Goal: Task Accomplishment & Management: Use online tool/utility

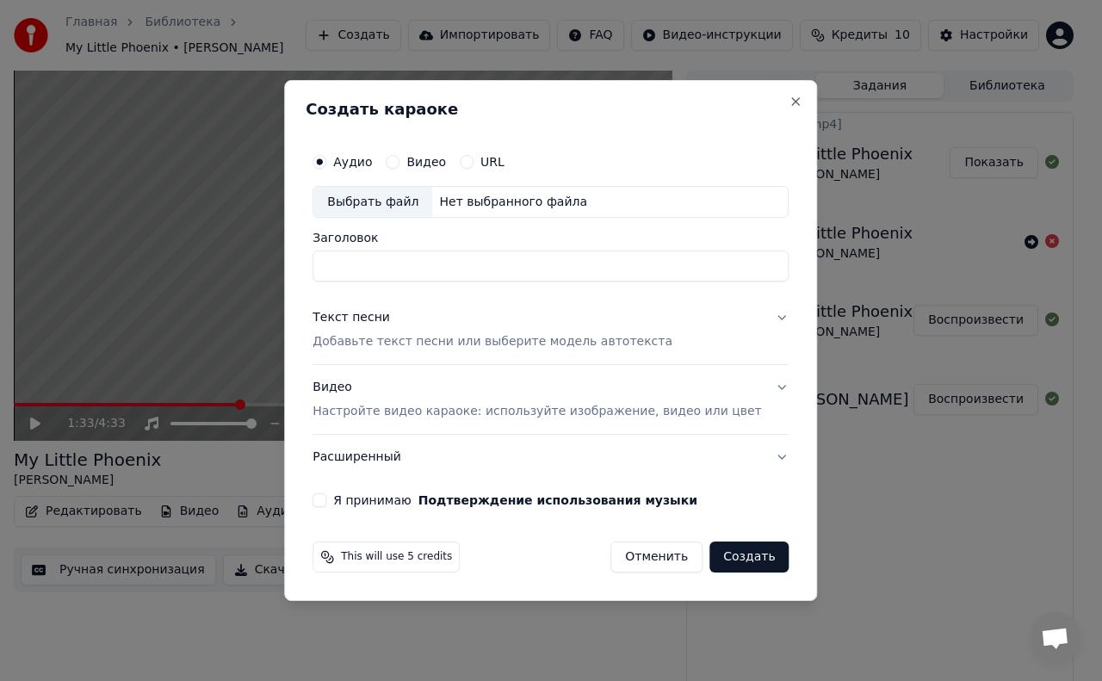
scroll to position [3, 0]
click at [406, 207] on div "Выбрать файл" at bounding box center [372, 202] width 119 height 31
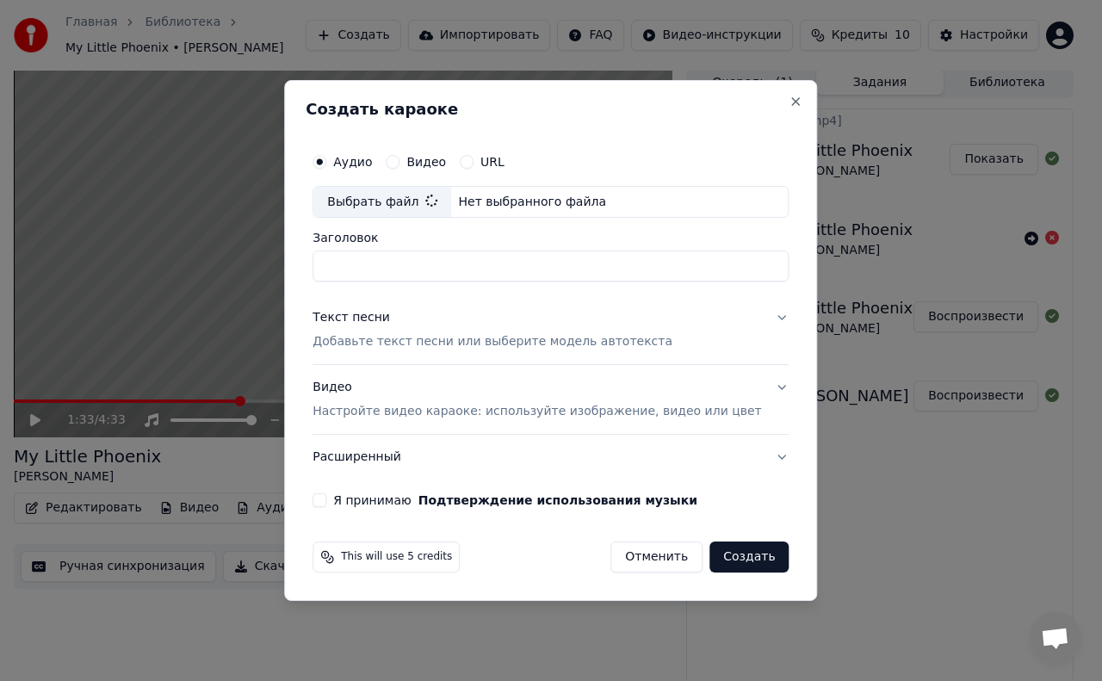
type input "**********"
click at [399, 162] on button "Видео" at bounding box center [393, 162] width 14 height 14
click at [412, 207] on div "Выбрать файл" at bounding box center [372, 202] width 119 height 31
click at [372, 163] on label "Аудио" at bounding box center [352, 162] width 39 height 12
click at [326, 163] on button "Аудио" at bounding box center [320, 162] width 14 height 14
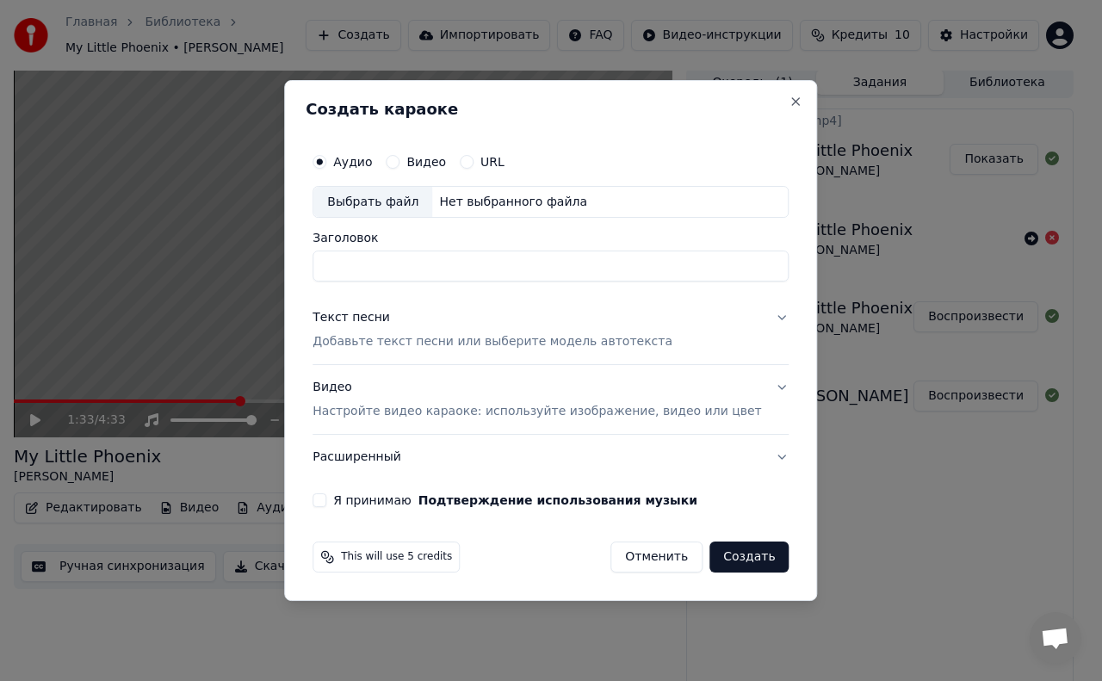
click at [405, 195] on div "Выбрать файл" at bounding box center [372, 202] width 119 height 31
type input "**********"
click at [752, 315] on button "Текст песни Добавьте текст песни или выберите модель автотекста" at bounding box center [551, 330] width 476 height 69
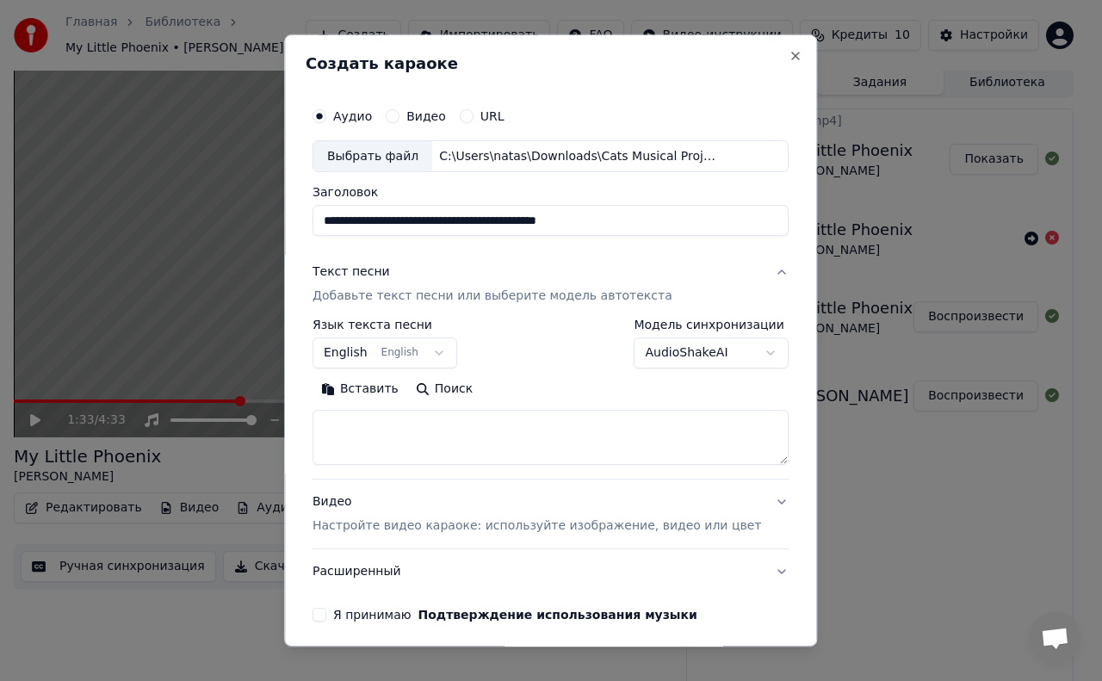
click at [396, 393] on button "Вставить" at bounding box center [360, 390] width 95 height 28
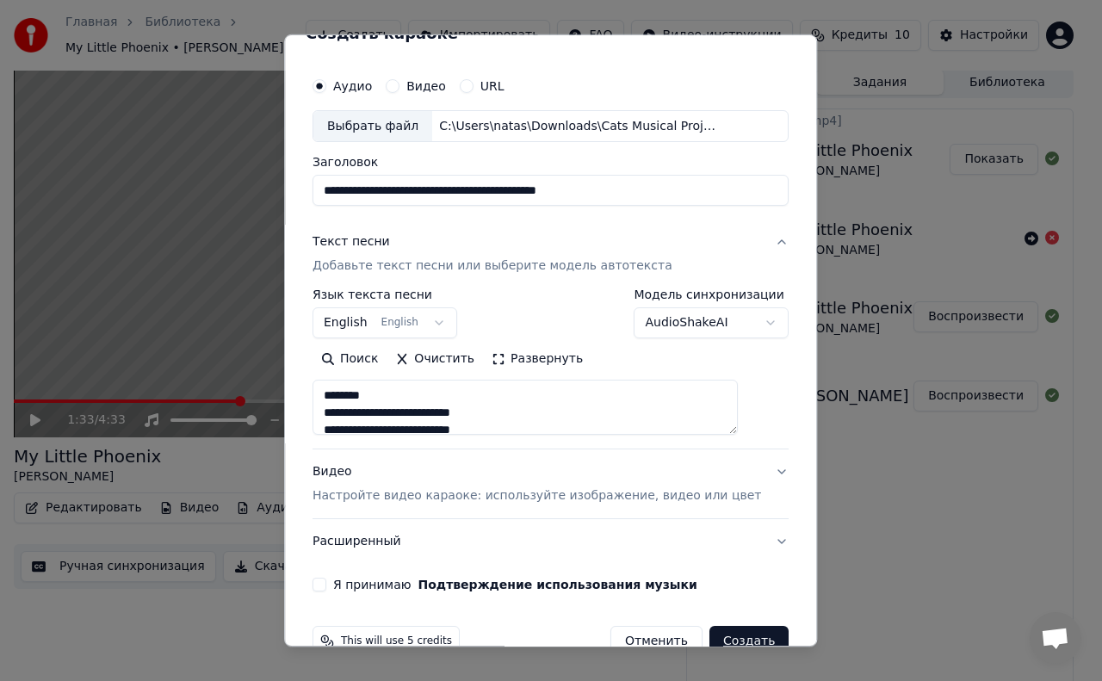
scroll to position [66, 0]
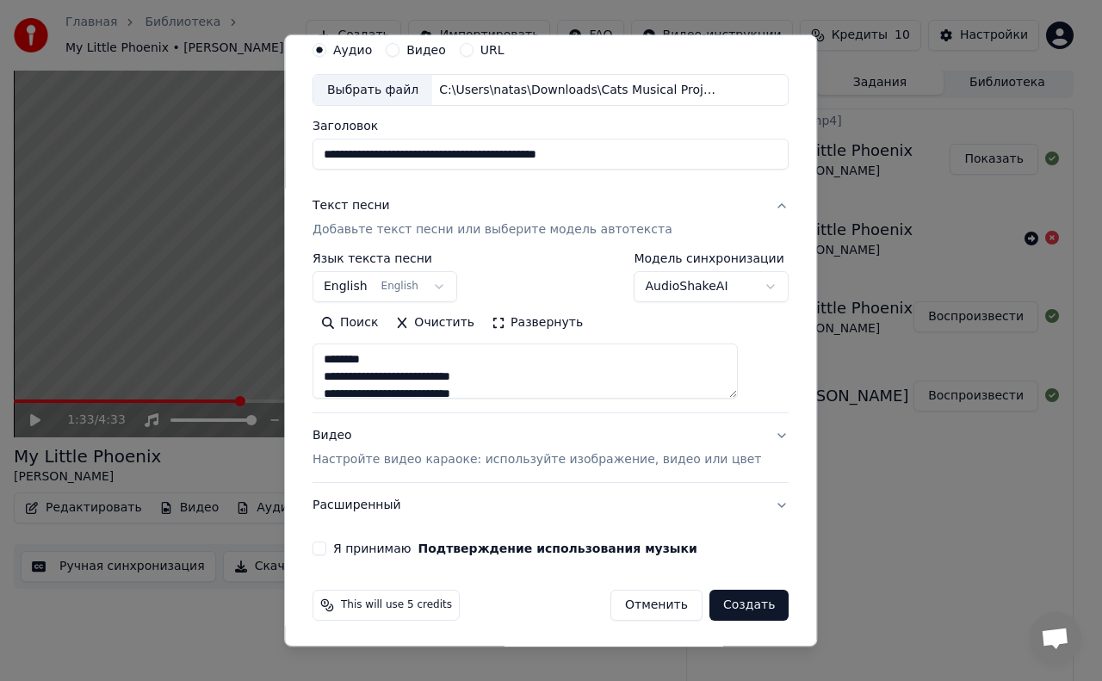
click at [326, 544] on button "Я принимаю Подтверждение использования музыки" at bounding box center [320, 549] width 14 height 14
click at [751, 422] on button "Видео Настройте видео караоке: используйте изображение, видео или цвет" at bounding box center [551, 448] width 476 height 69
type textarea "**********"
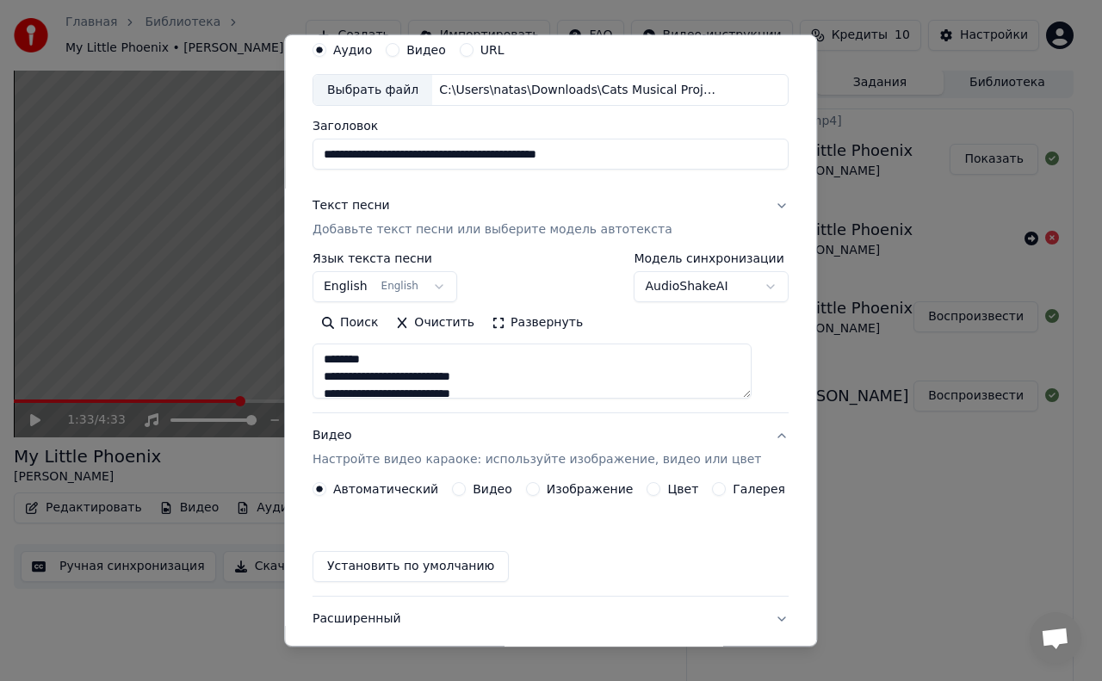
scroll to position [21, 0]
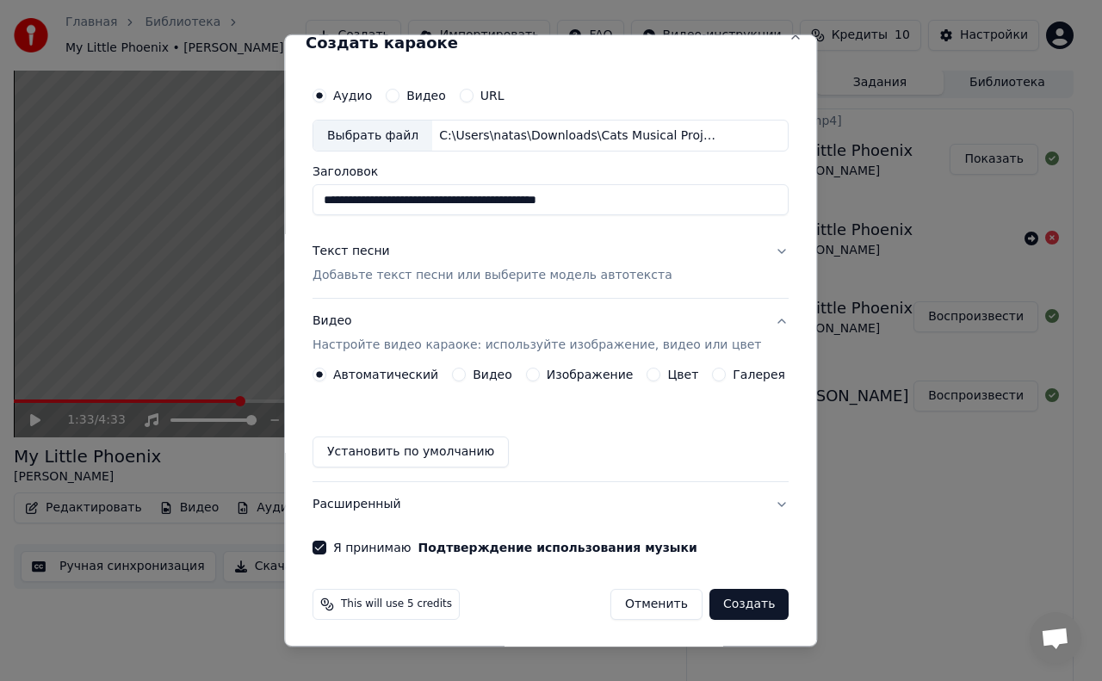
click at [601, 374] on label "Изображение" at bounding box center [590, 374] width 87 height 12
click at [540, 374] on button "Изображение" at bounding box center [533, 375] width 14 height 14
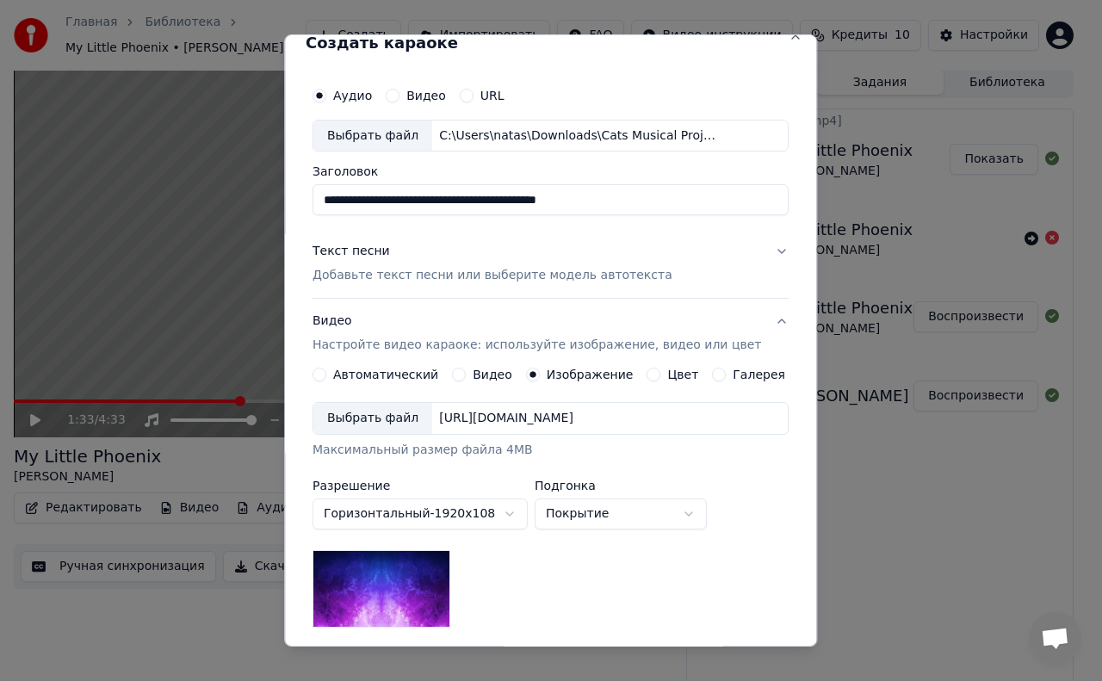
click at [400, 418] on div "Выбрать файл" at bounding box center [372, 418] width 119 height 31
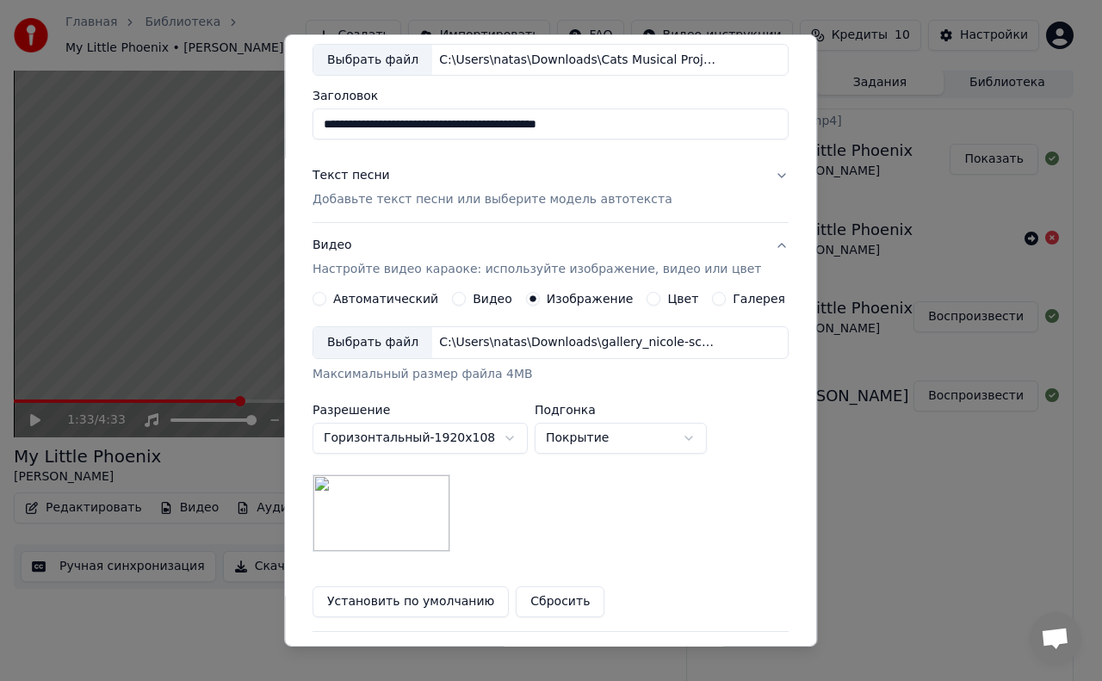
scroll to position [96, 0]
click at [704, 424] on button "Покрытие" at bounding box center [621, 438] width 172 height 31
click at [704, 419] on div at bounding box center [551, 340] width 1102 height 681
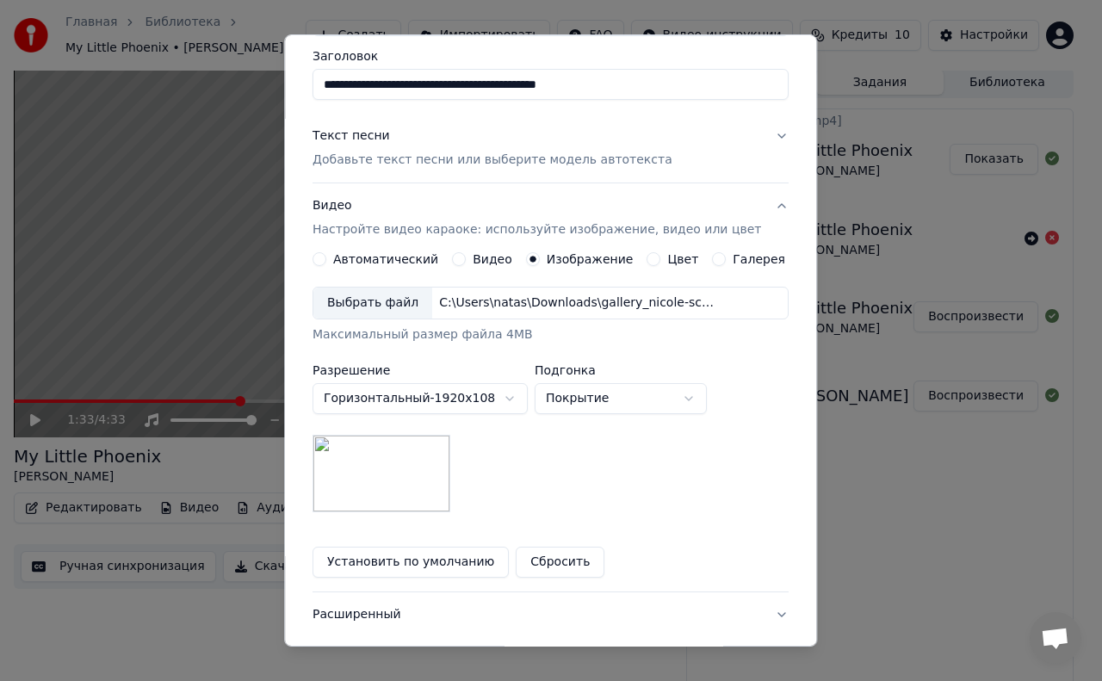
scroll to position [207, 0]
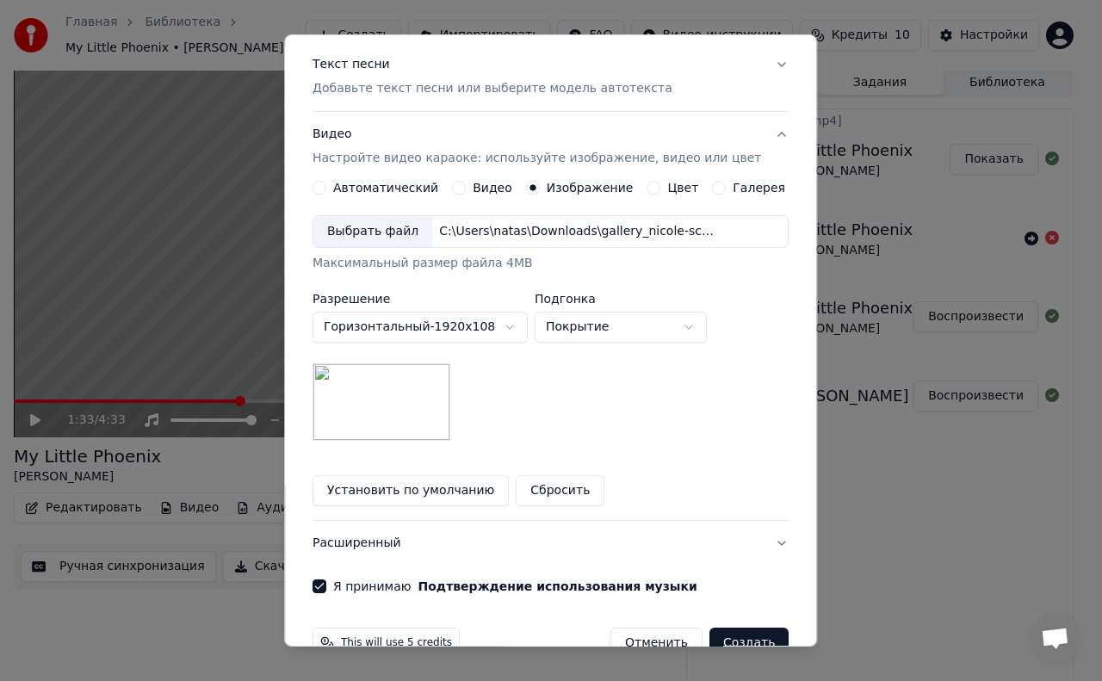
click at [759, 533] on button "Расширенный" at bounding box center [551, 543] width 476 height 45
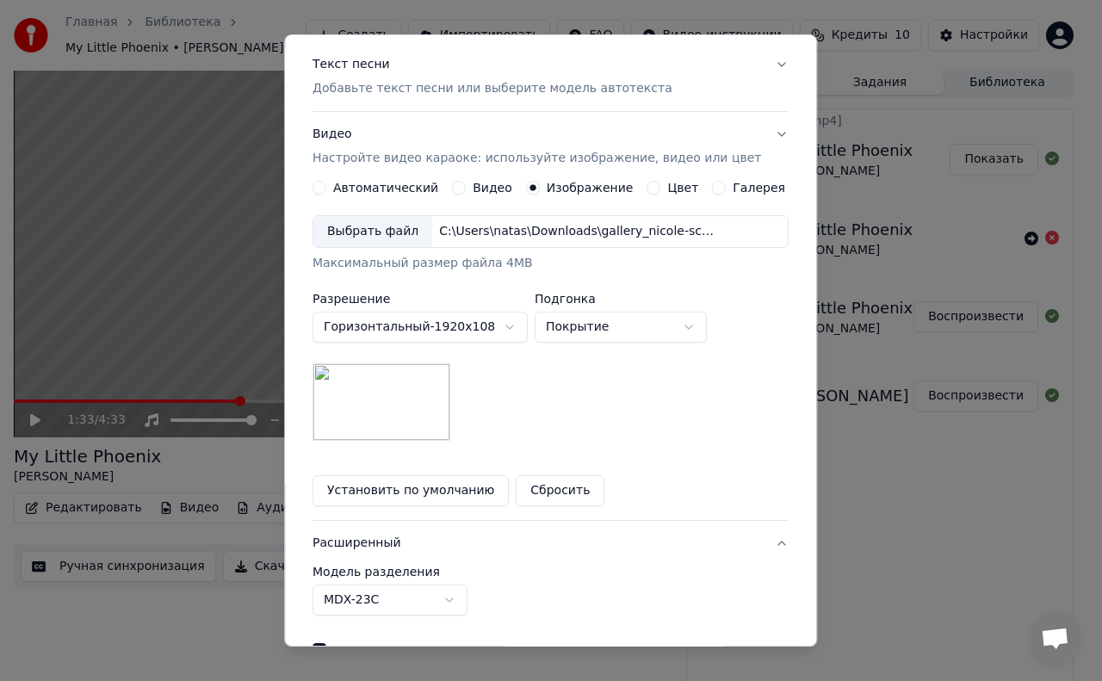
scroll to position [0, 0]
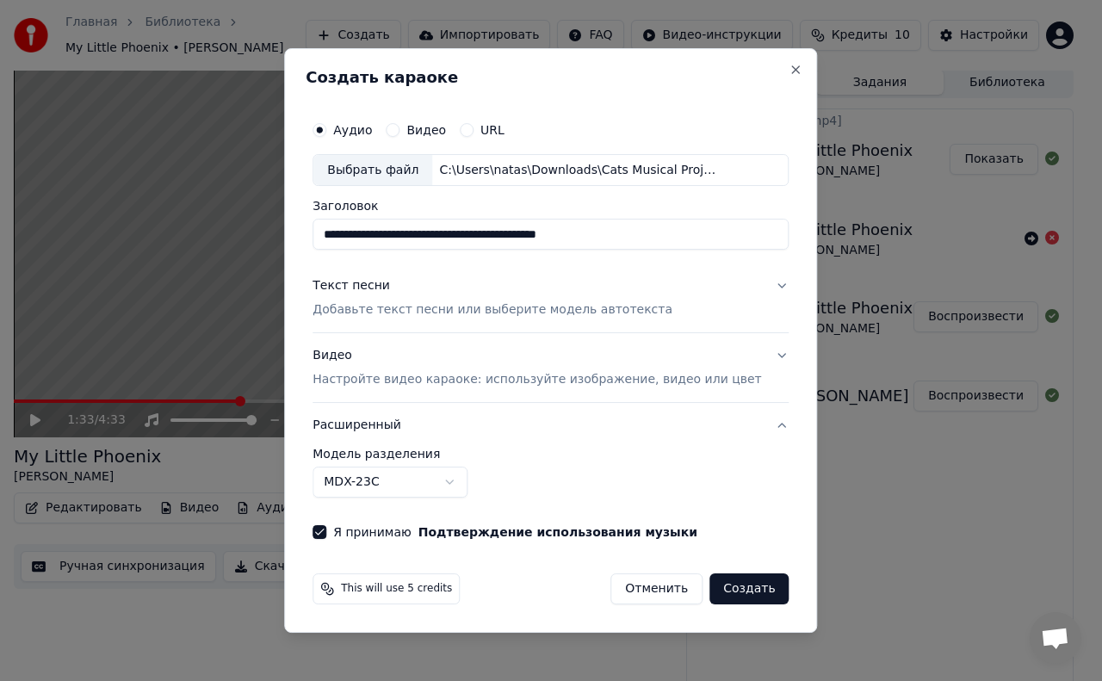
click at [758, 276] on button "Текст песни Добавьте текст песни или выберите модель автотекста" at bounding box center [551, 298] width 476 height 69
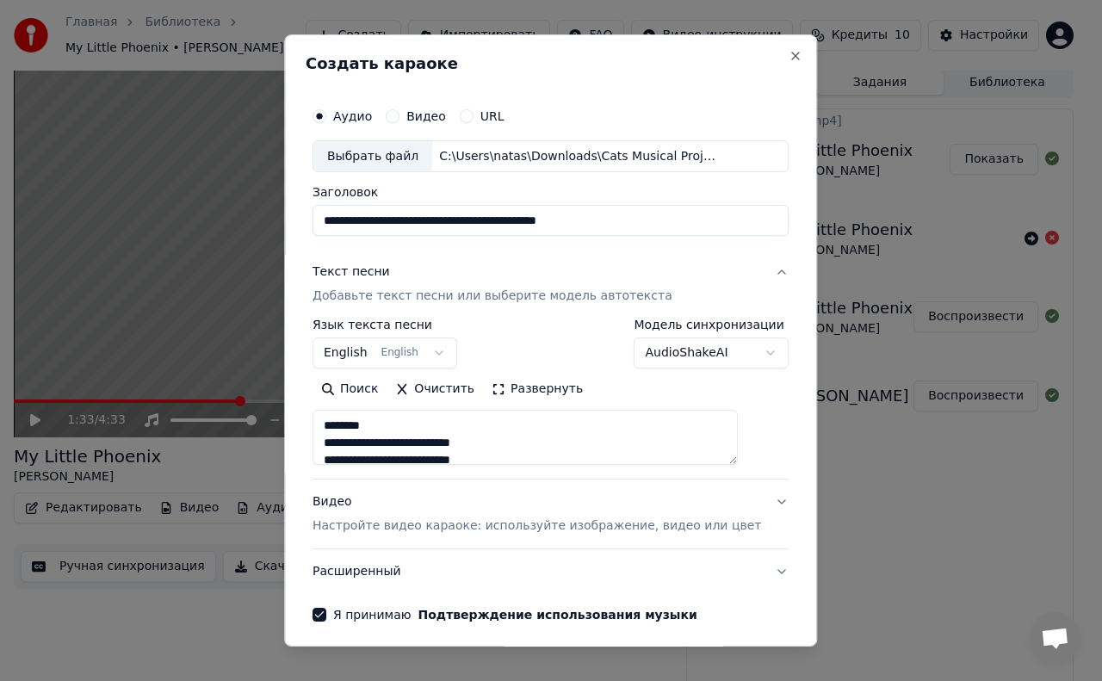
click at [752, 269] on button "Текст песни Добавьте текст песни или выберите модель автотекста" at bounding box center [551, 285] width 476 height 69
type textarea "**********"
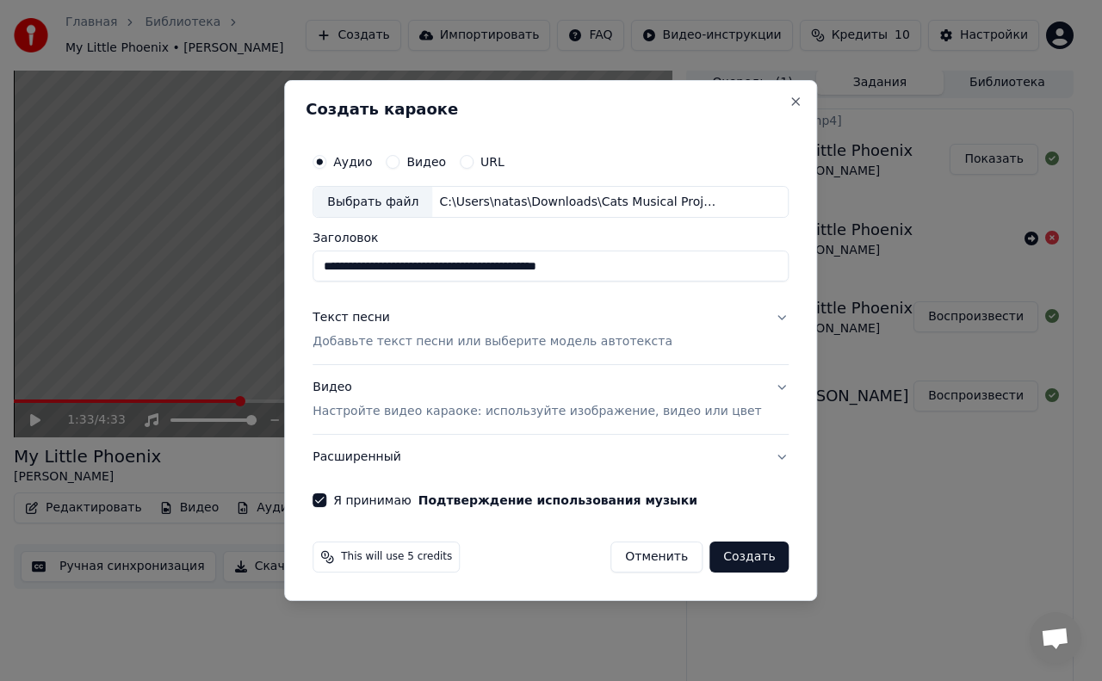
click at [758, 379] on button "Видео Настройте видео караоке: используйте изображение, видео или цвет" at bounding box center [551, 400] width 476 height 69
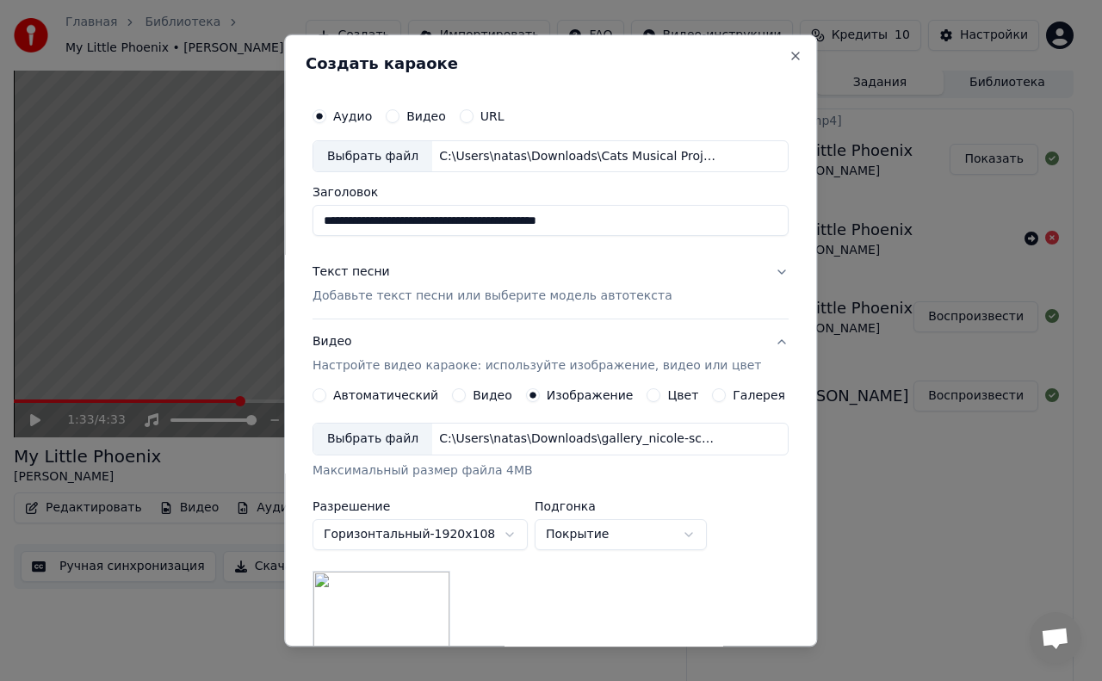
click at [758, 332] on button "Видео Настройте видео караоке: используйте изображение, видео или цвет" at bounding box center [551, 354] width 476 height 69
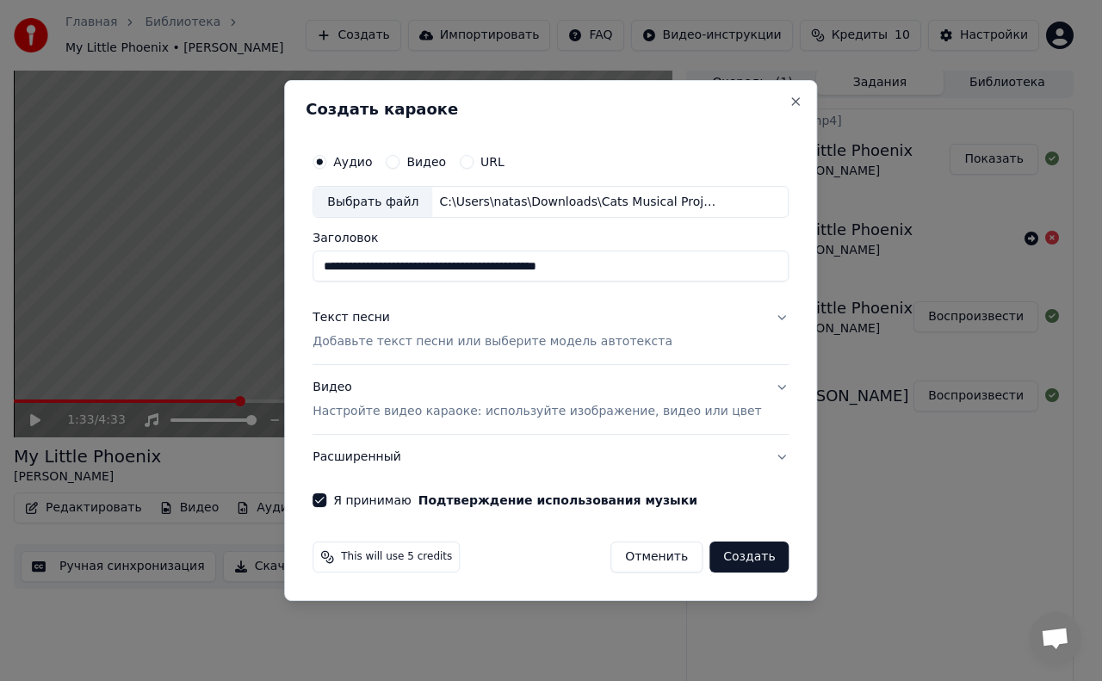
click at [757, 460] on button "Расширенный" at bounding box center [551, 457] width 476 height 45
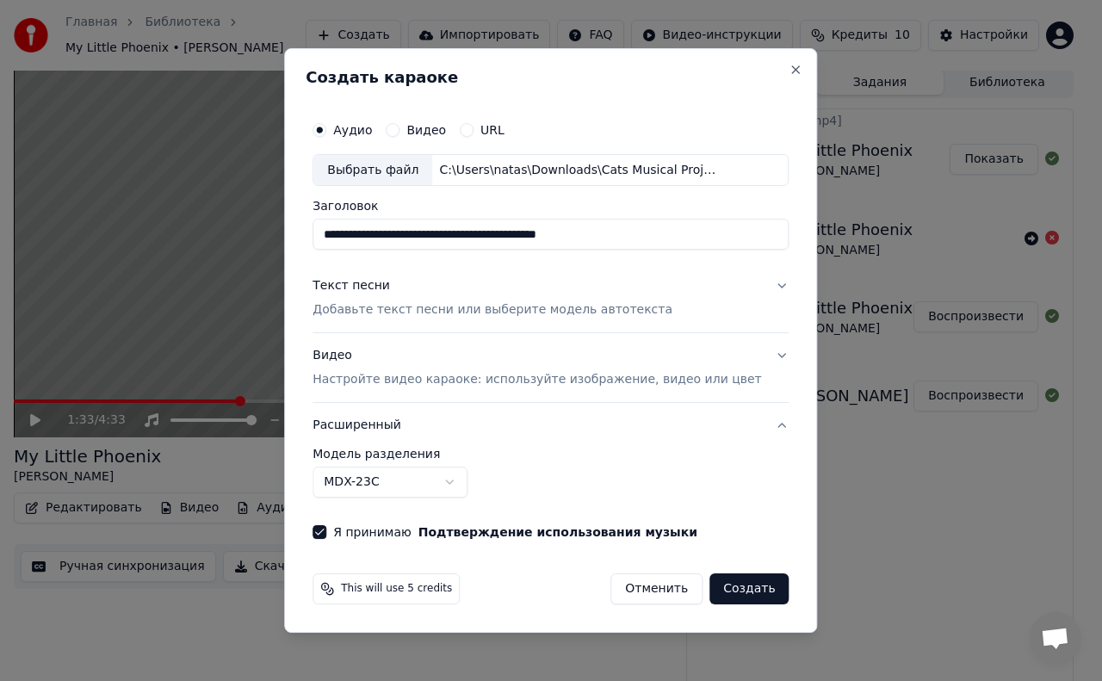
click at [467, 480] on button "MDX-23C" at bounding box center [390, 482] width 155 height 31
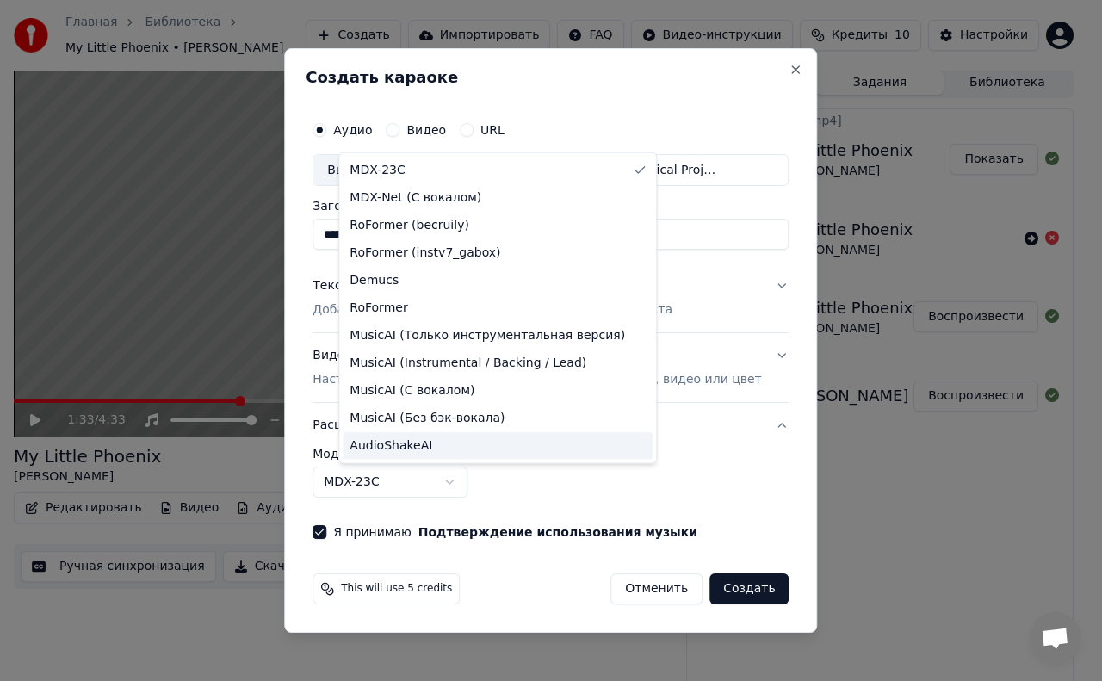
click at [418, 443] on span "AudioShakeAI" at bounding box center [391, 445] width 83 height 17
select select "**********"
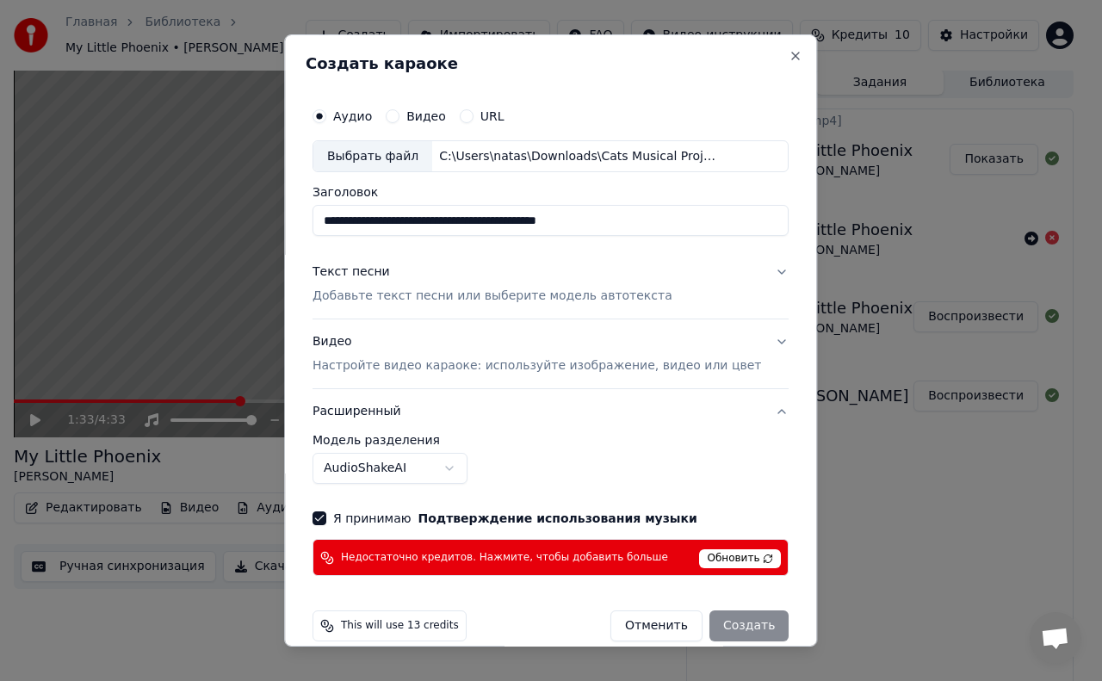
click at [747, 406] on button "Расширенный" at bounding box center [551, 411] width 476 height 45
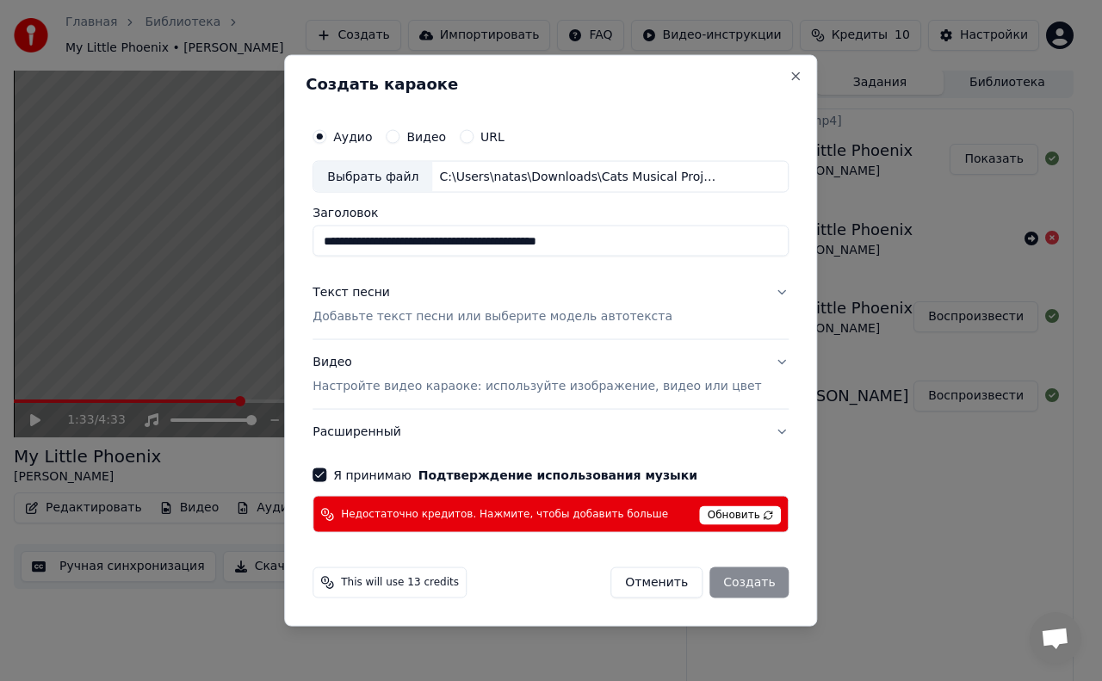
click at [558, 549] on form "**********" at bounding box center [551, 358] width 490 height 493
click at [646, 575] on button "Отменить" at bounding box center [656, 582] width 92 height 31
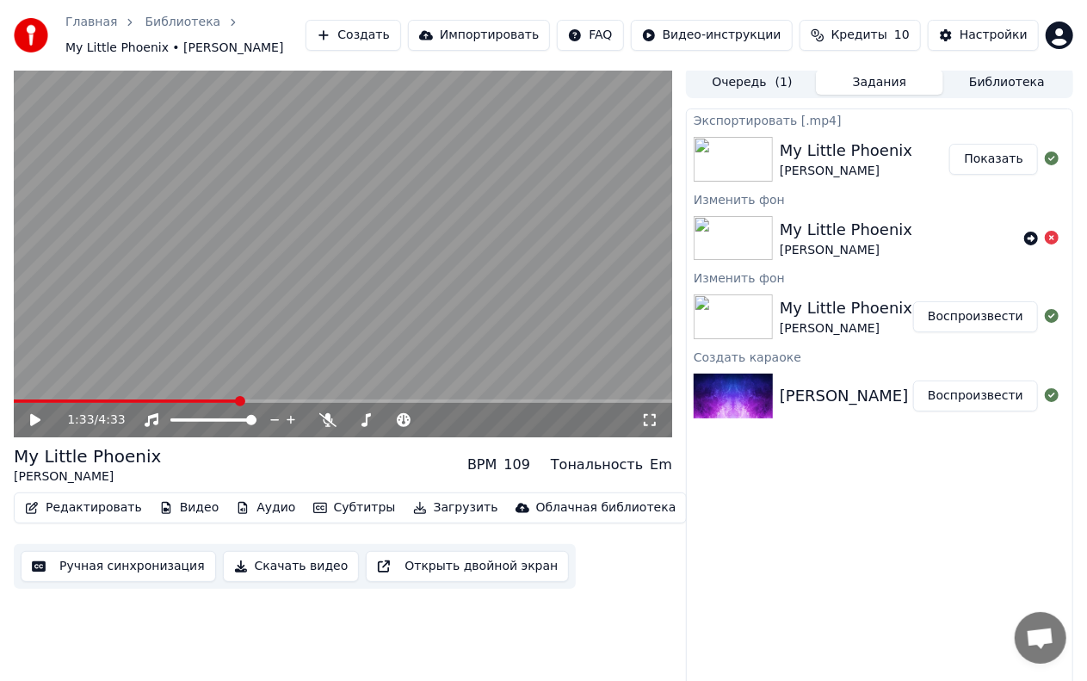
click at [400, 39] on button "Создать" at bounding box center [353, 35] width 95 height 31
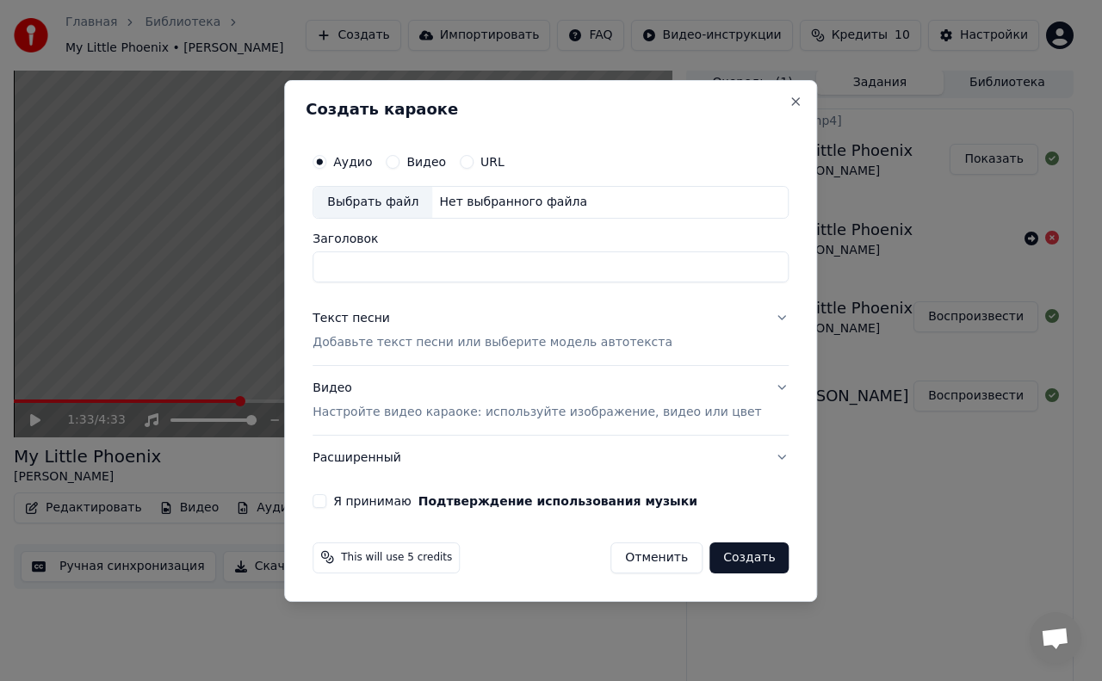
click at [412, 212] on div "Выбрать файл" at bounding box center [372, 202] width 119 height 31
type input "**********"
click at [752, 312] on button "Текст песни Добавьте текст песни или выберите модель автотекста" at bounding box center [551, 330] width 476 height 69
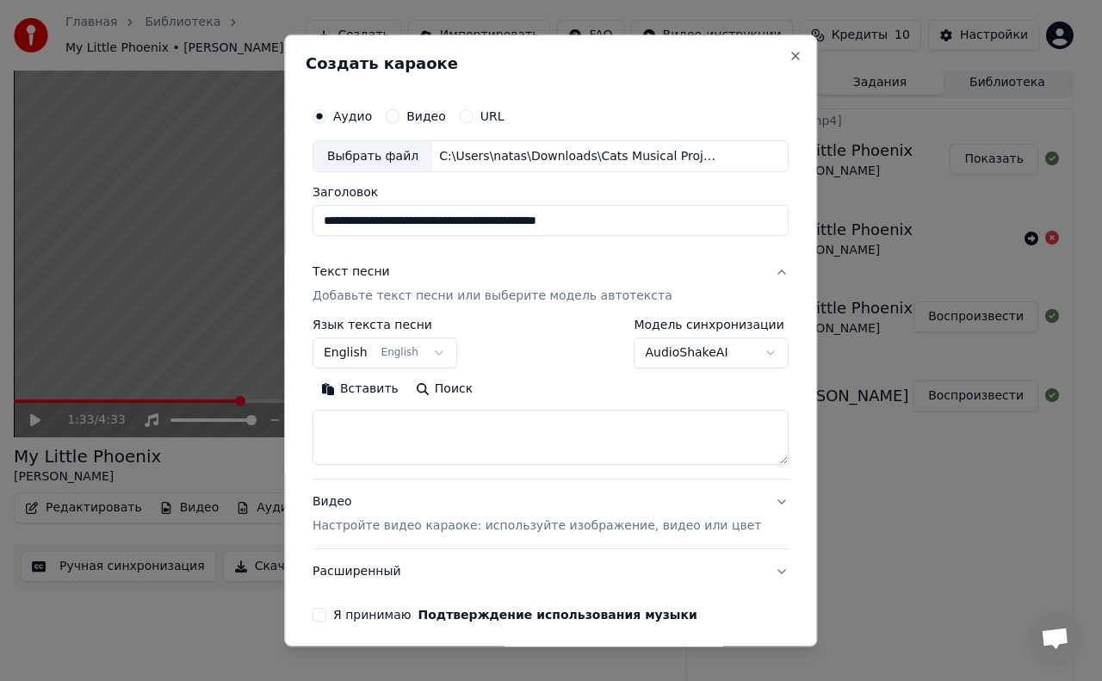
click at [375, 382] on button "Вставить" at bounding box center [360, 390] width 95 height 28
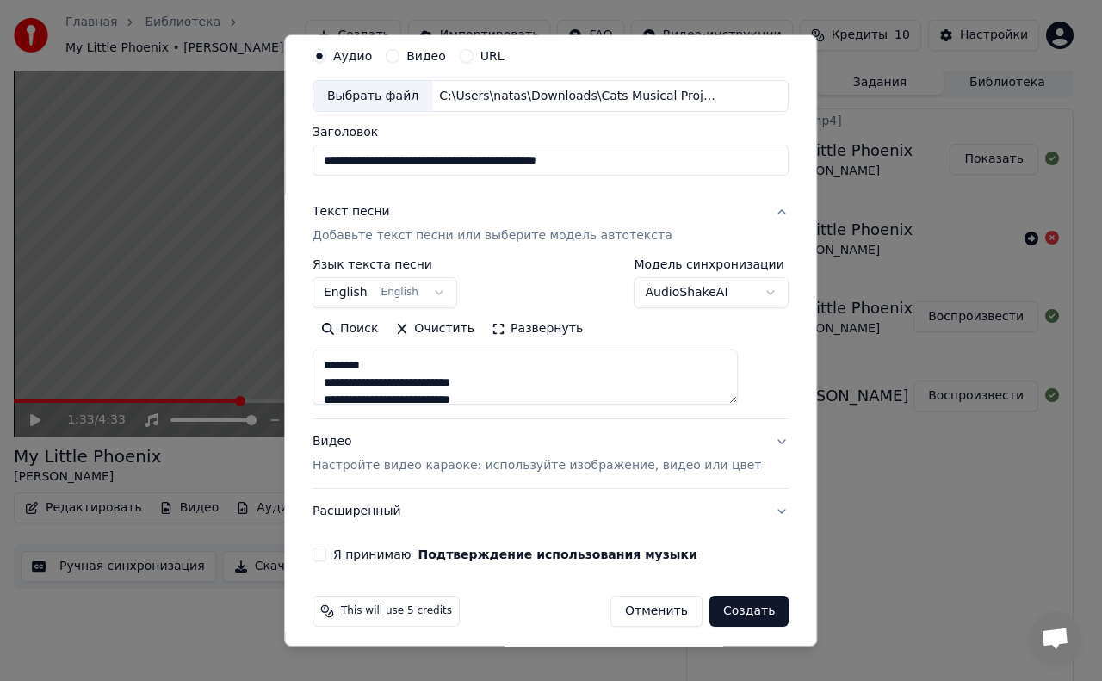
scroll to position [65, 0]
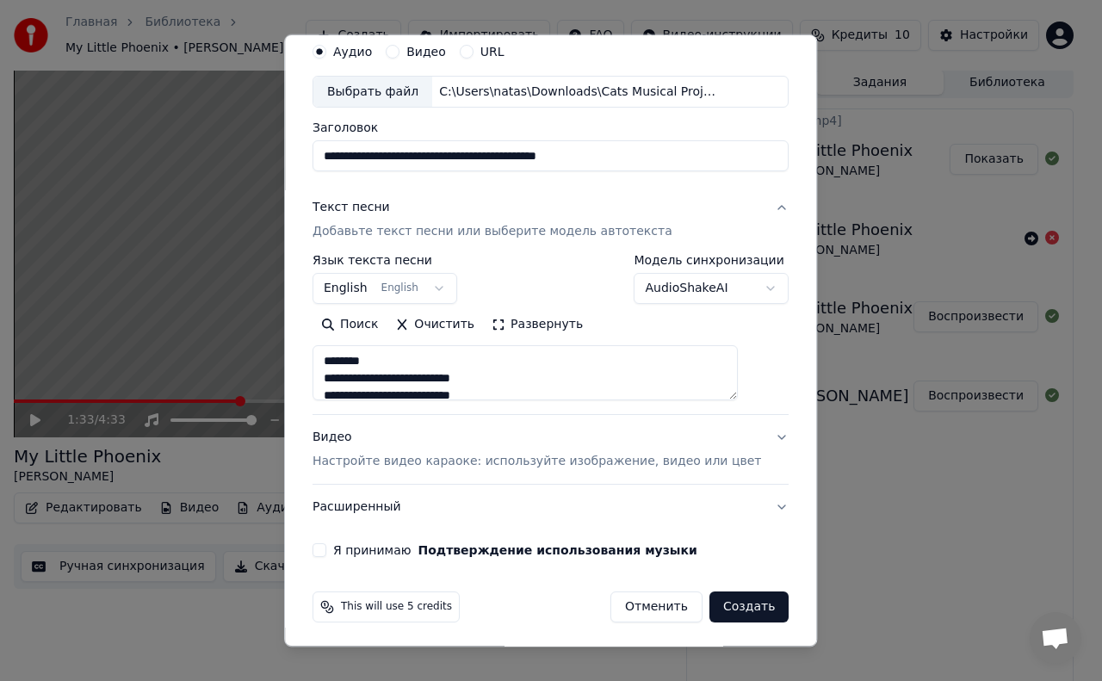
click at [742, 424] on button "Видео Настройте видео караоке: используйте изображение, видео или цвет" at bounding box center [551, 450] width 476 height 69
type textarea "**********"
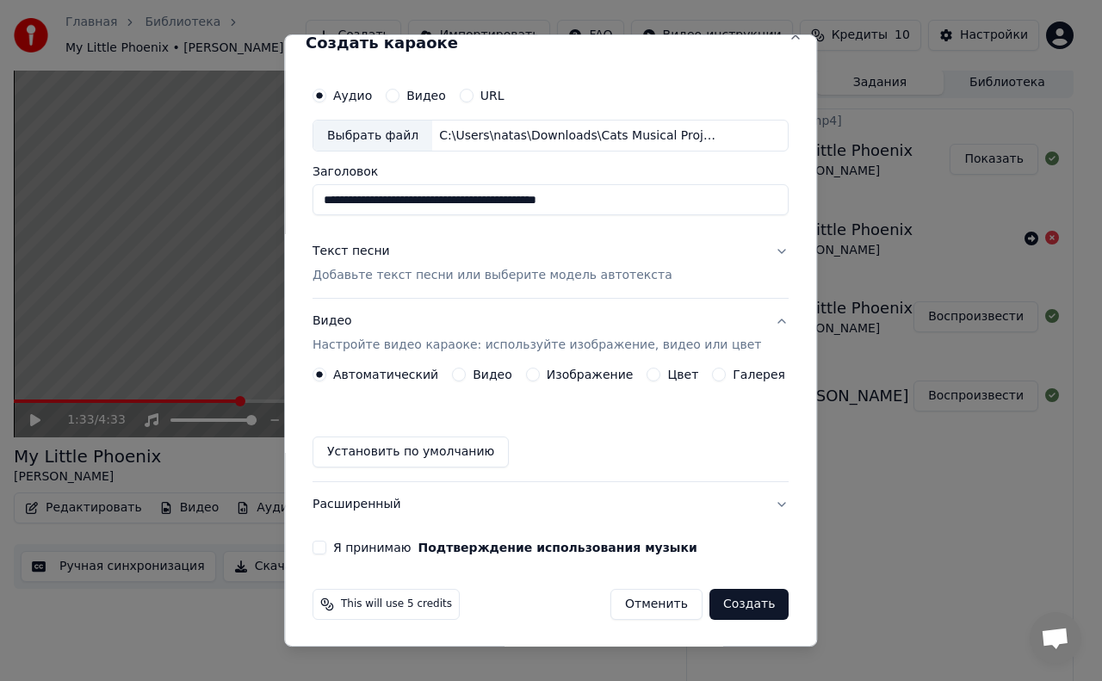
scroll to position [21, 0]
click at [529, 372] on button "Изображение" at bounding box center [533, 375] width 14 height 14
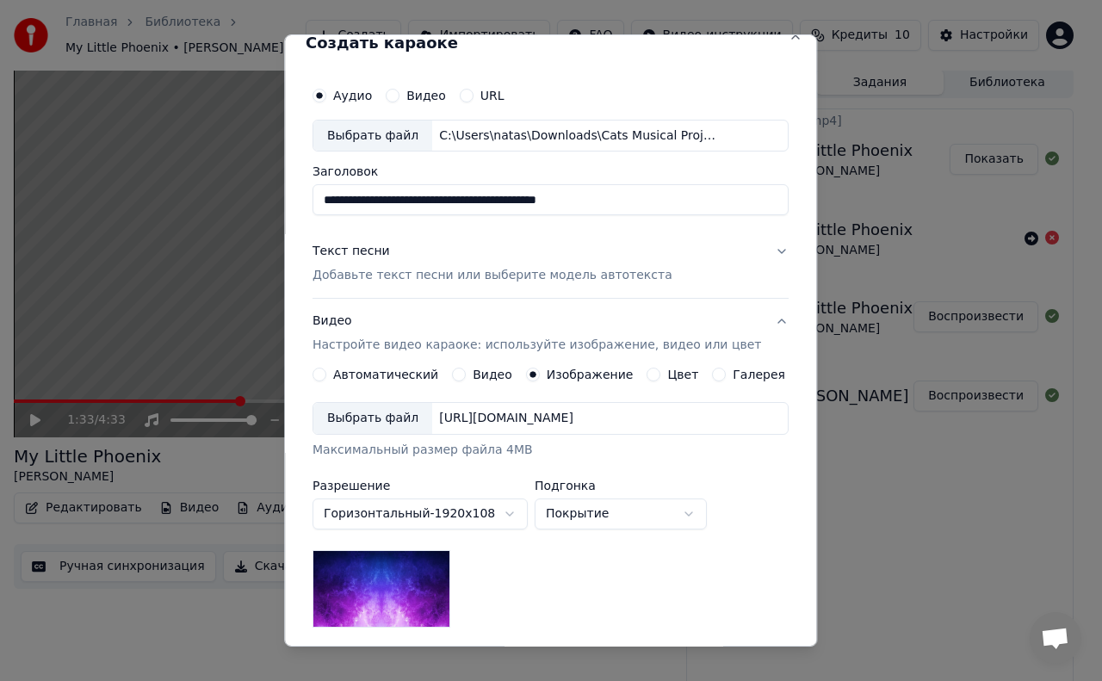
click at [404, 413] on div "Выбрать файл" at bounding box center [372, 418] width 119 height 31
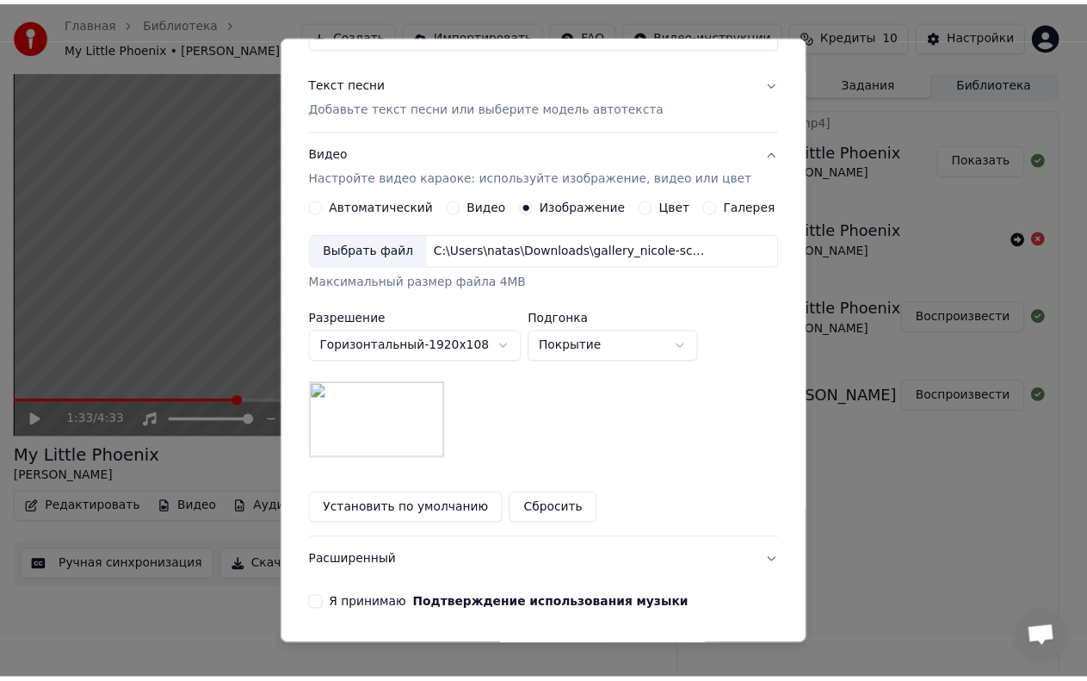
scroll to position [245, 0]
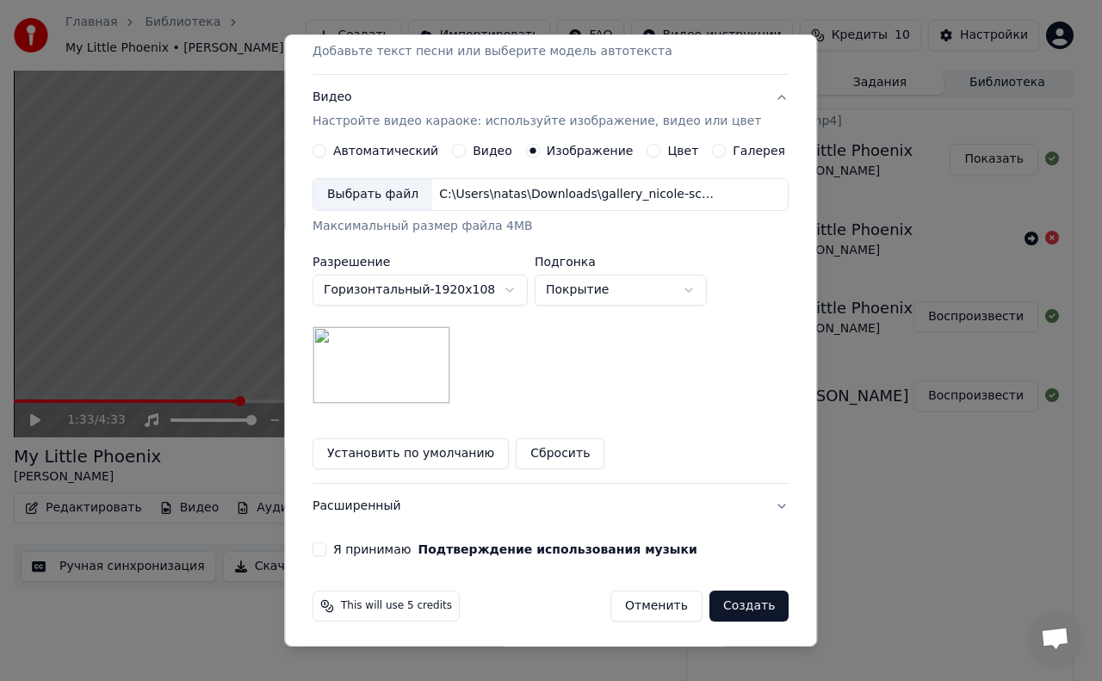
click at [326, 545] on button "Я принимаю Подтверждение использования музыки" at bounding box center [320, 549] width 14 height 14
click at [716, 603] on button "Создать" at bounding box center [748, 606] width 79 height 31
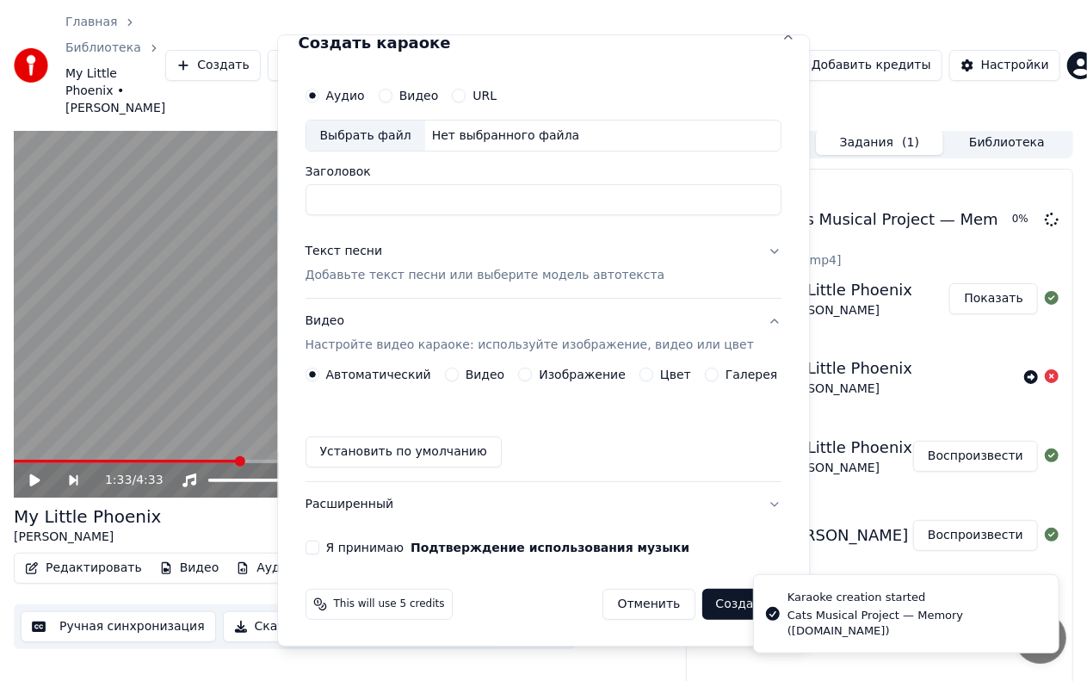
scroll to position [46, 0]
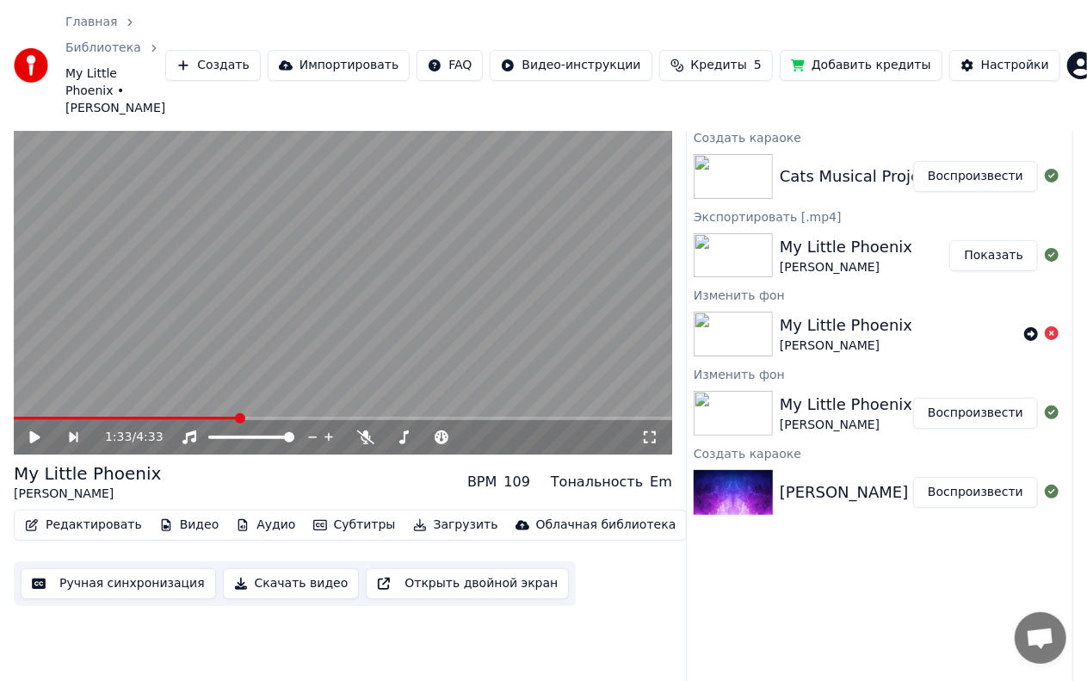
click at [976, 162] on button "Воспроизвести" at bounding box center [975, 176] width 125 height 31
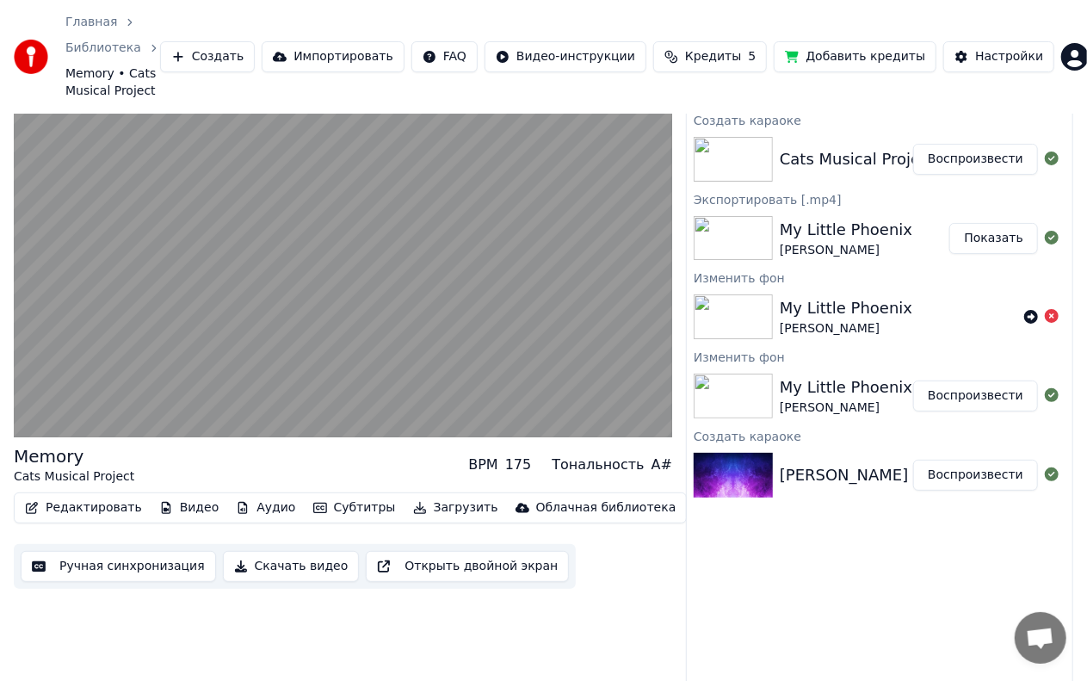
click at [358, 254] on video at bounding box center [343, 252] width 659 height 370
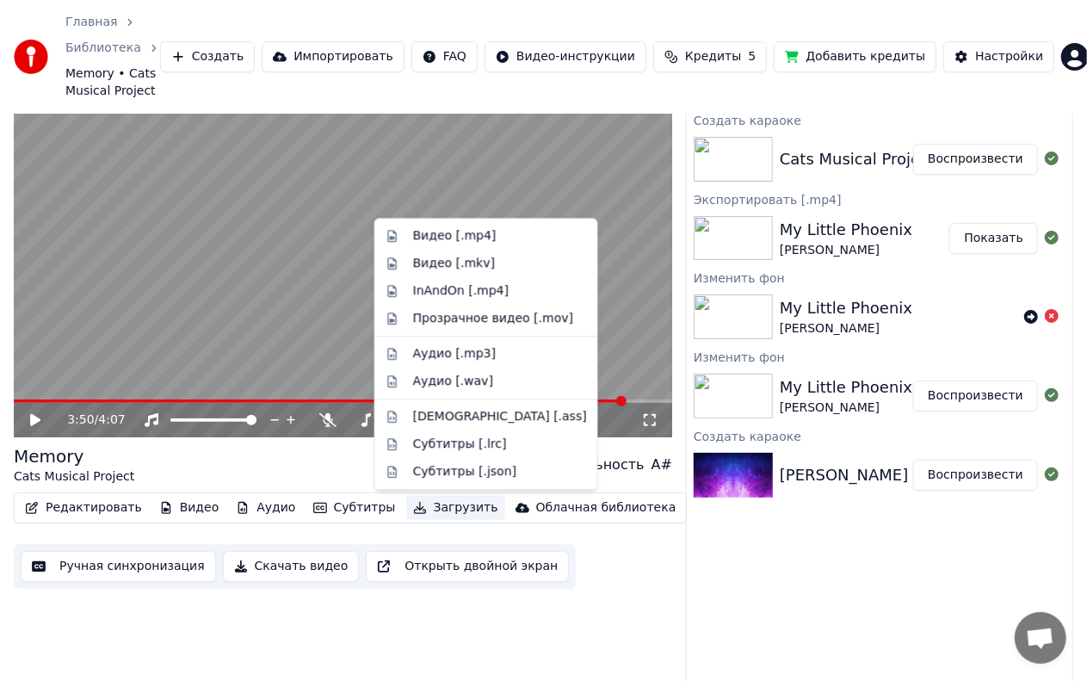
click at [430, 505] on button "Загрузить" at bounding box center [455, 508] width 99 height 24
click at [487, 238] on div "Видео [.mp4]" at bounding box center [500, 235] width 174 height 17
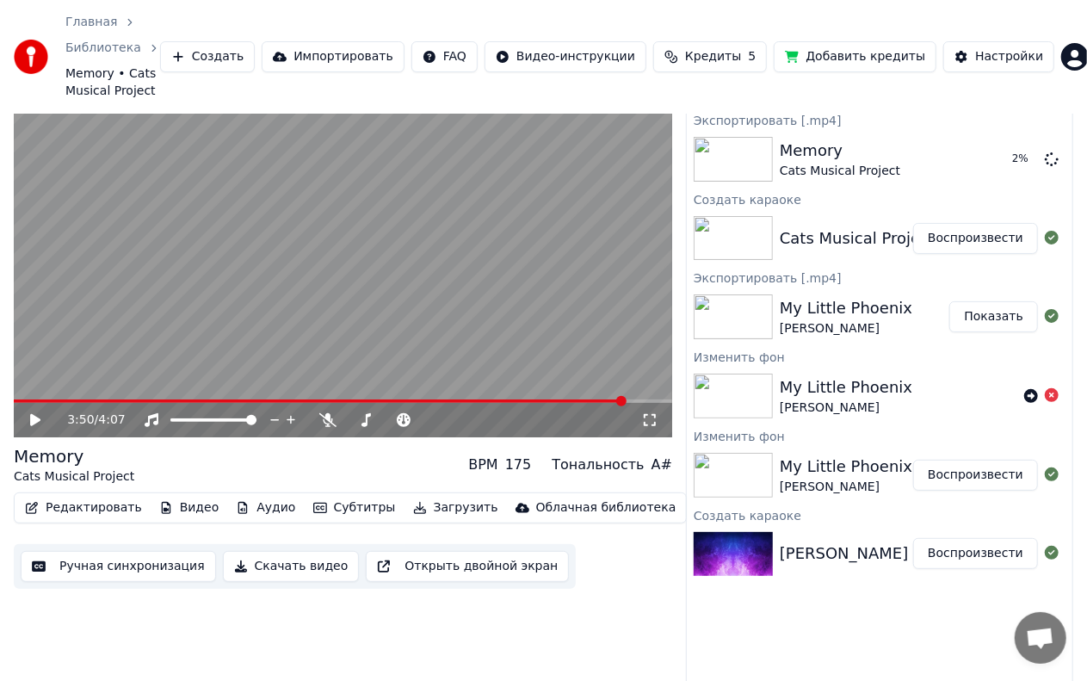
click at [441, 510] on button "Загрузить" at bounding box center [455, 508] width 99 height 24
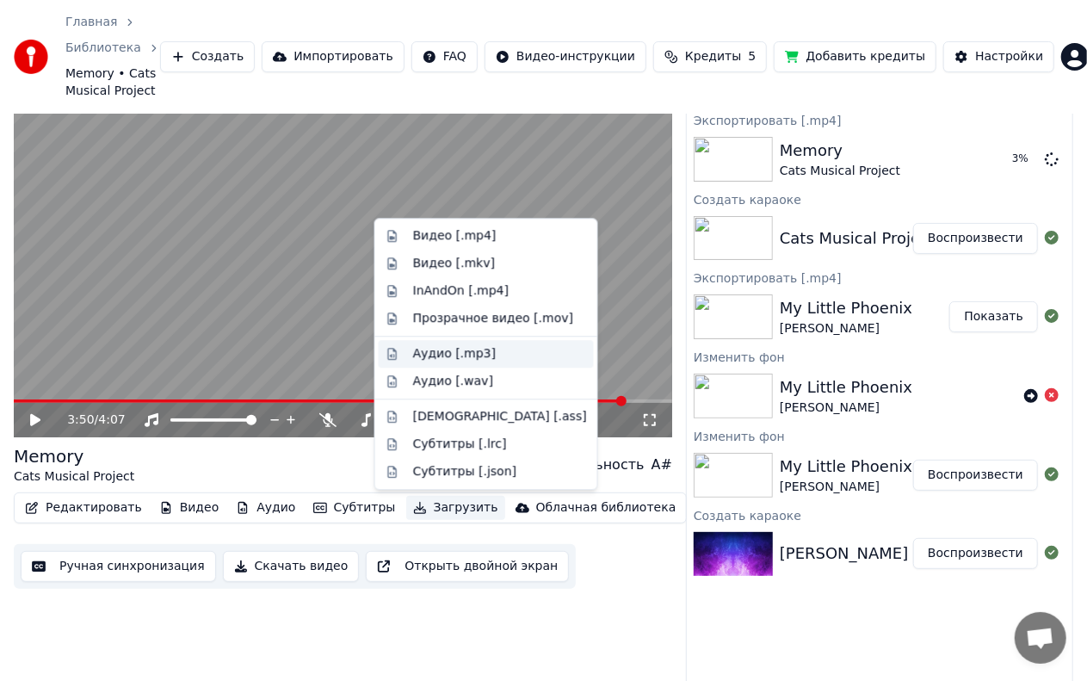
click at [479, 352] on div "Аудио [.mp3]" at bounding box center [454, 353] width 83 height 17
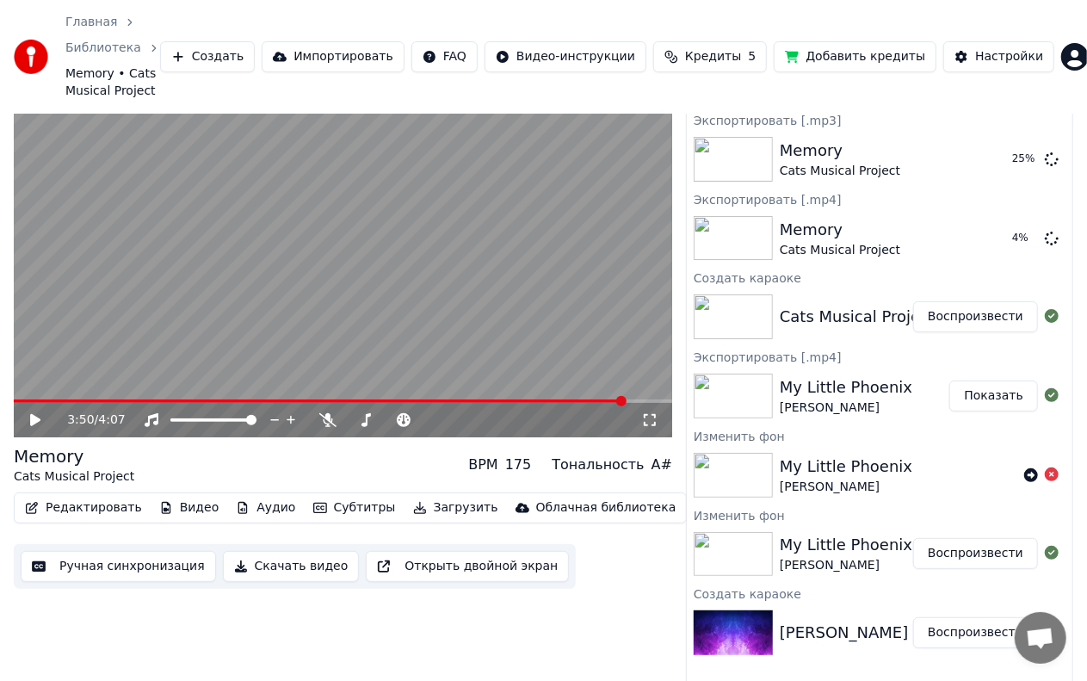
click at [430, 505] on button "Загрузить" at bounding box center [455, 508] width 99 height 24
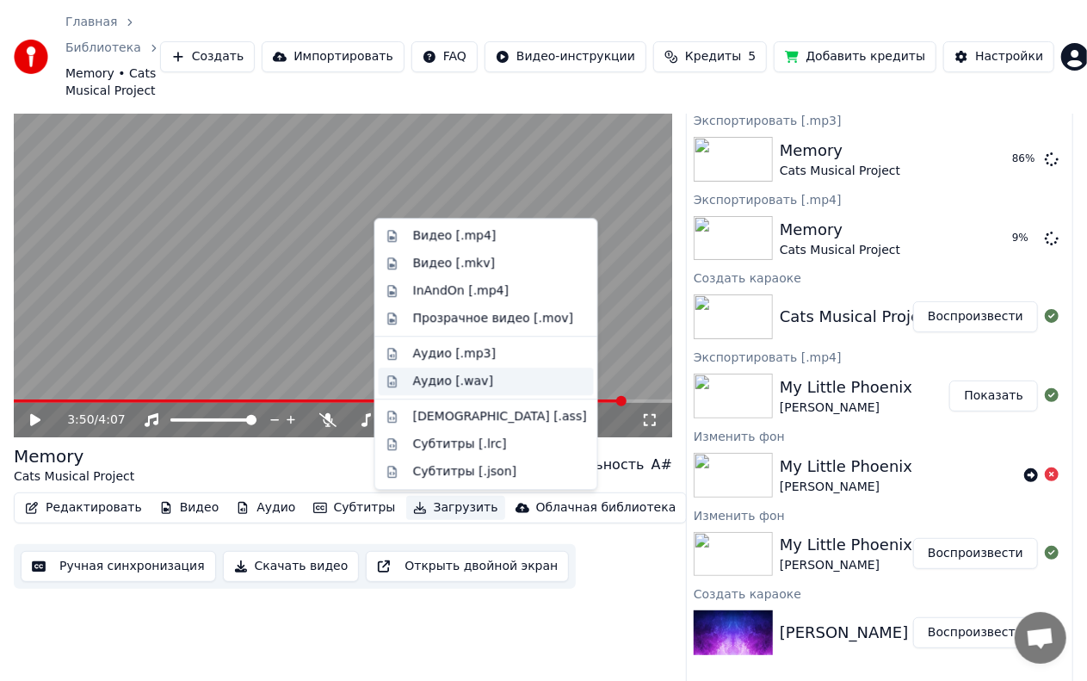
click at [482, 374] on div "Аудио [.wav]" at bounding box center [500, 381] width 174 height 17
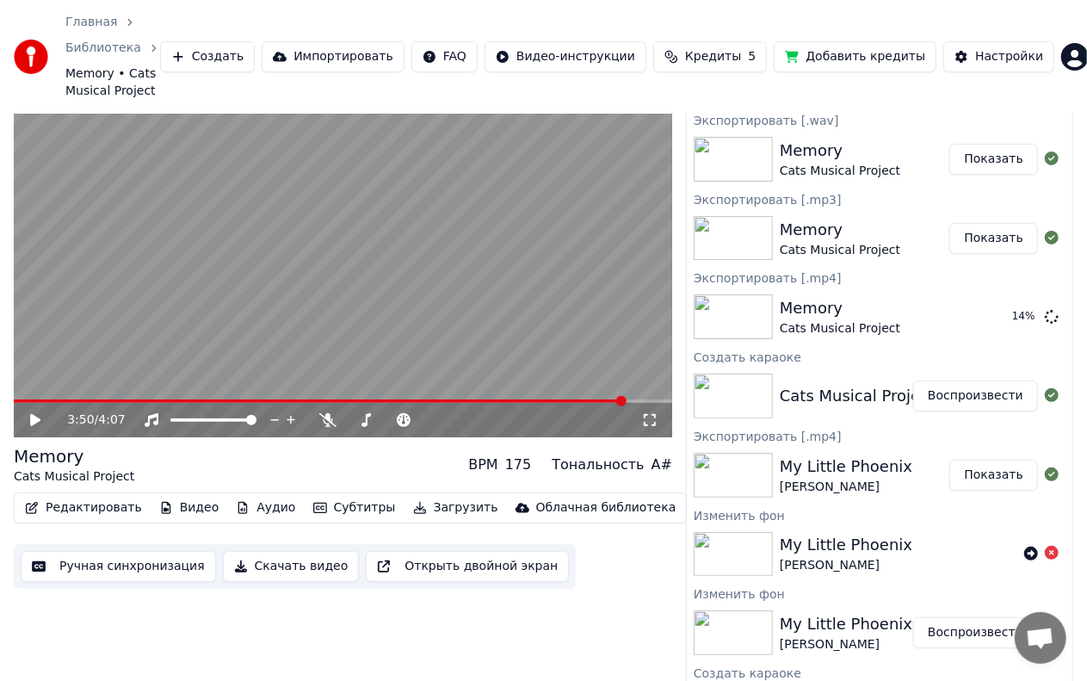
click at [955, 627] on button "Воспроизвести" at bounding box center [975, 632] width 125 height 31
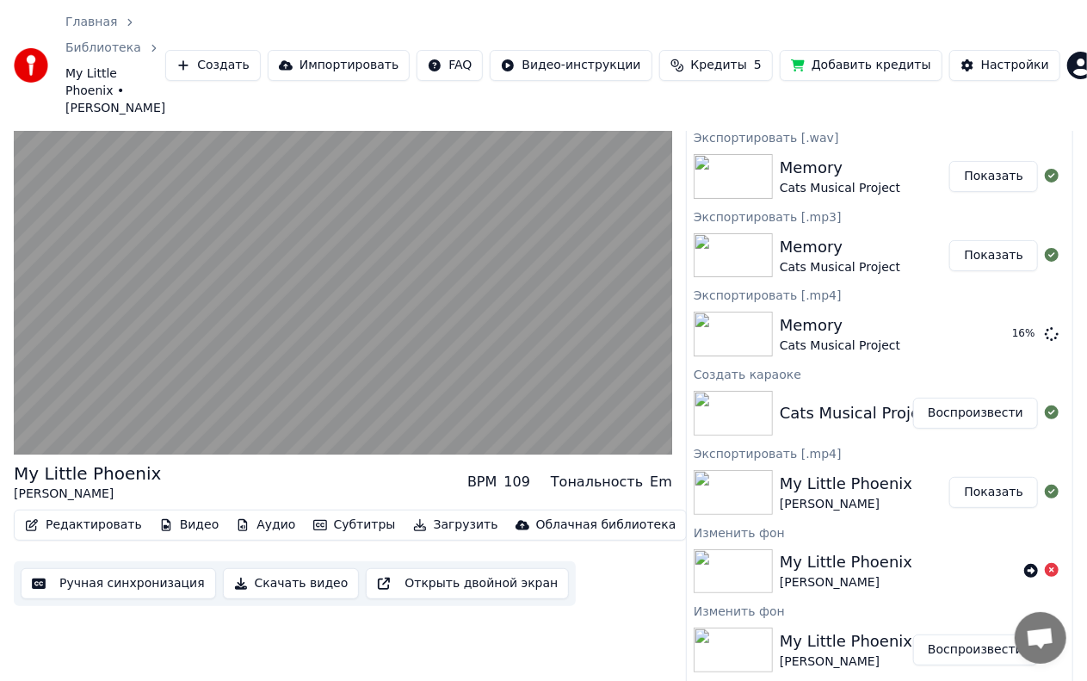
click at [430, 513] on button "Загрузить" at bounding box center [455, 525] width 99 height 24
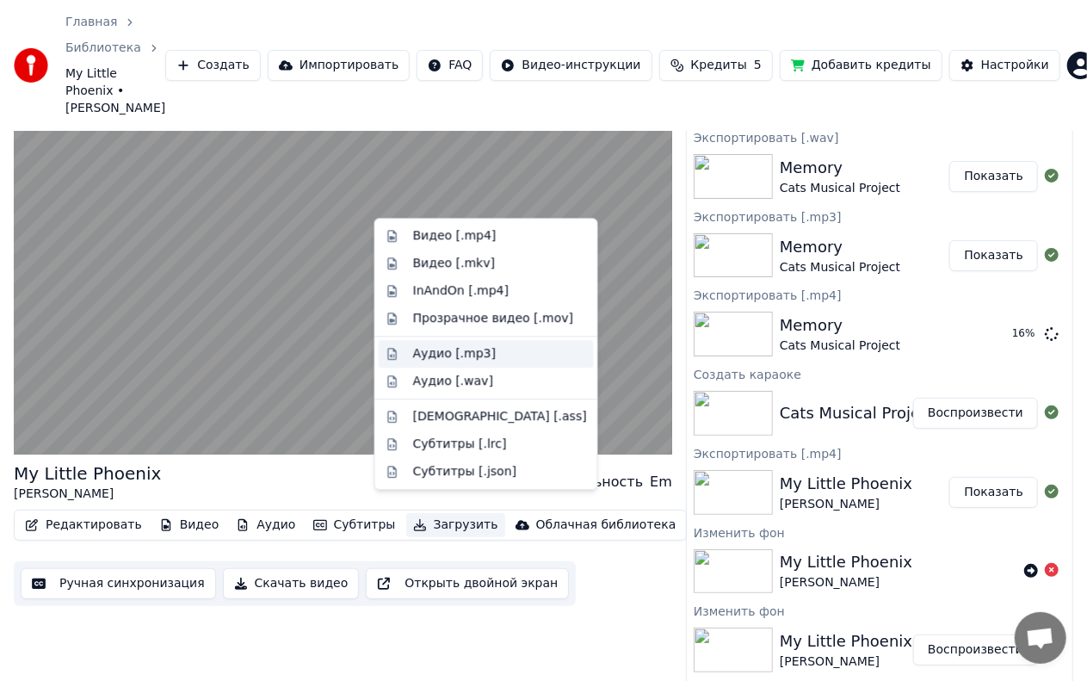
click at [480, 355] on div "Аудио [.mp3]" at bounding box center [454, 353] width 83 height 17
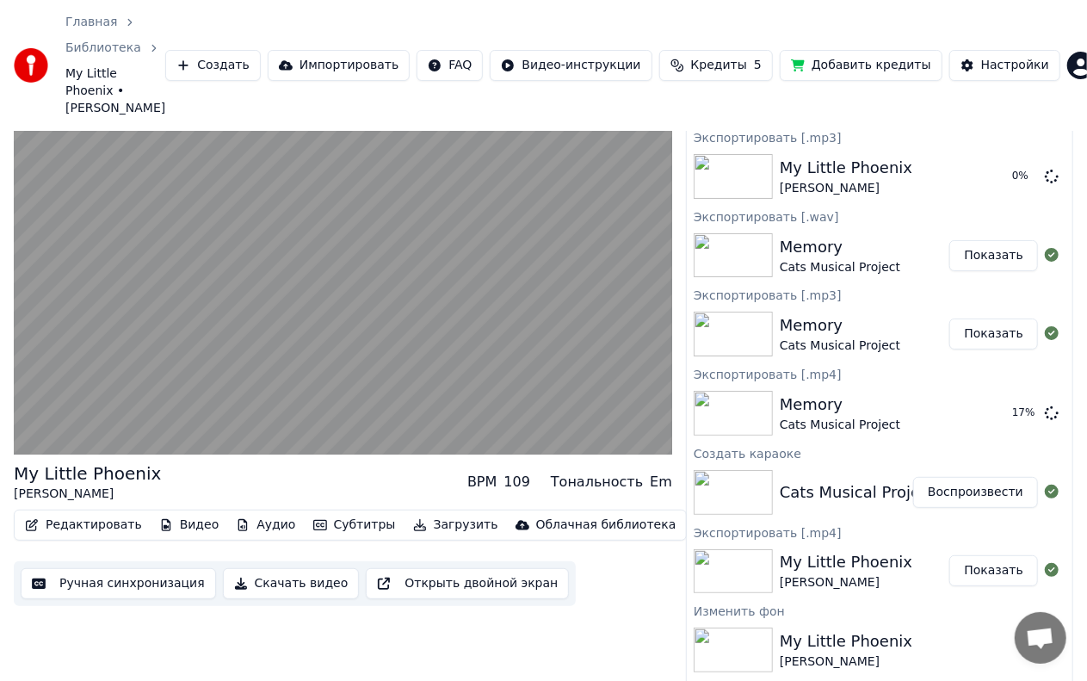
click at [444, 513] on button "Загрузить" at bounding box center [455, 525] width 99 height 24
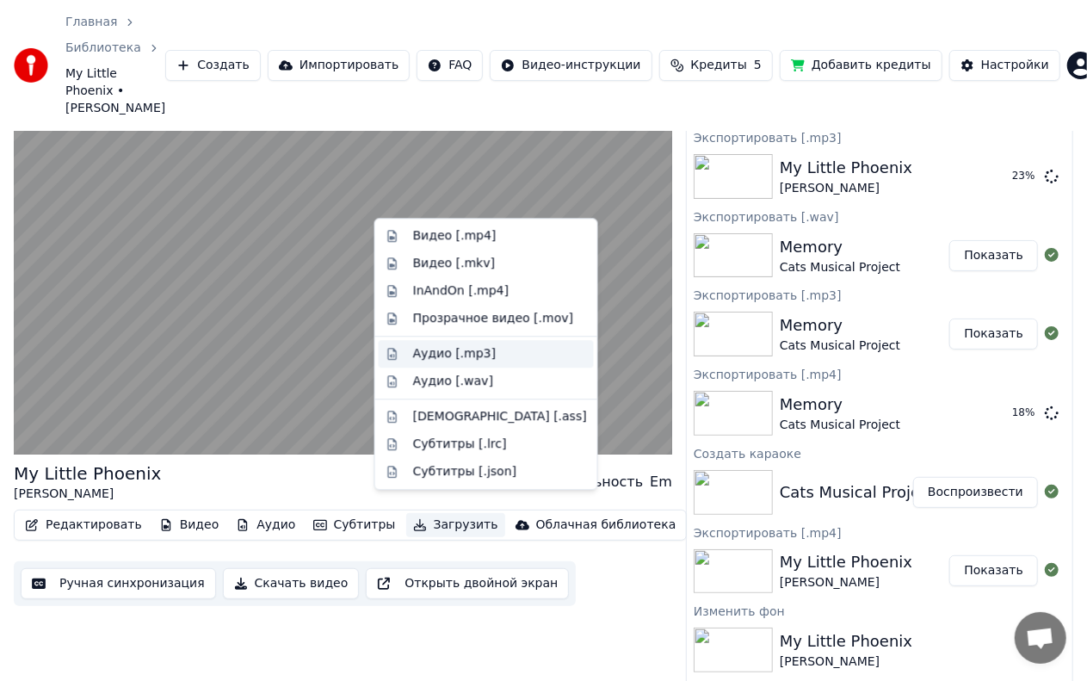
click at [492, 354] on div "Аудио [.mp3]" at bounding box center [500, 353] width 174 height 17
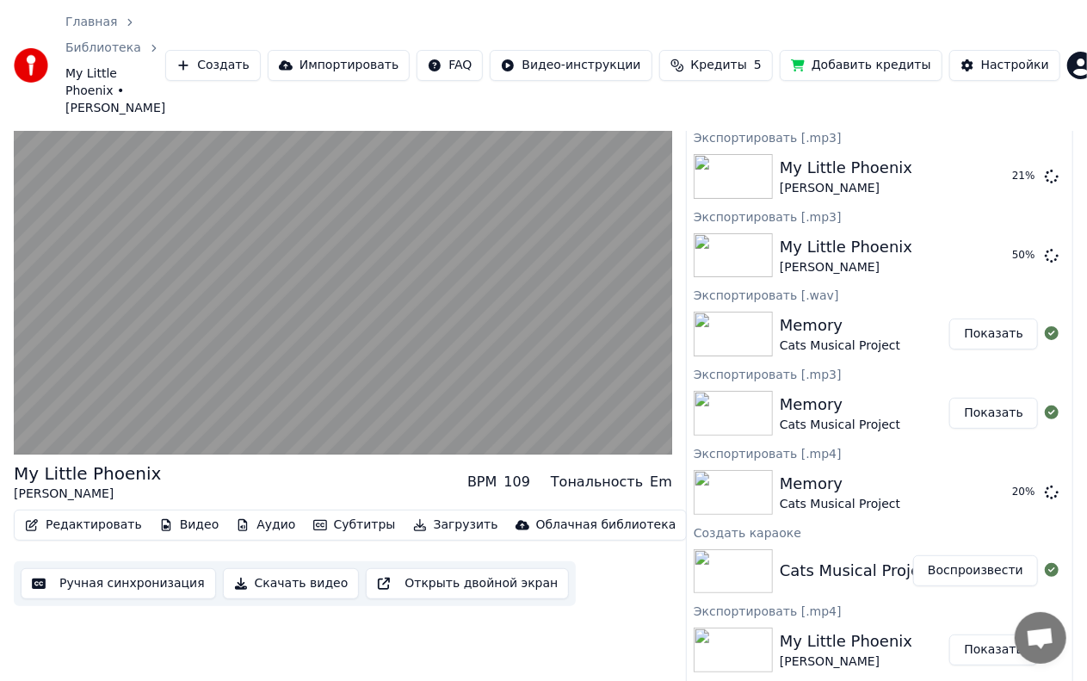
click at [133, 325] on video at bounding box center [343, 269] width 659 height 370
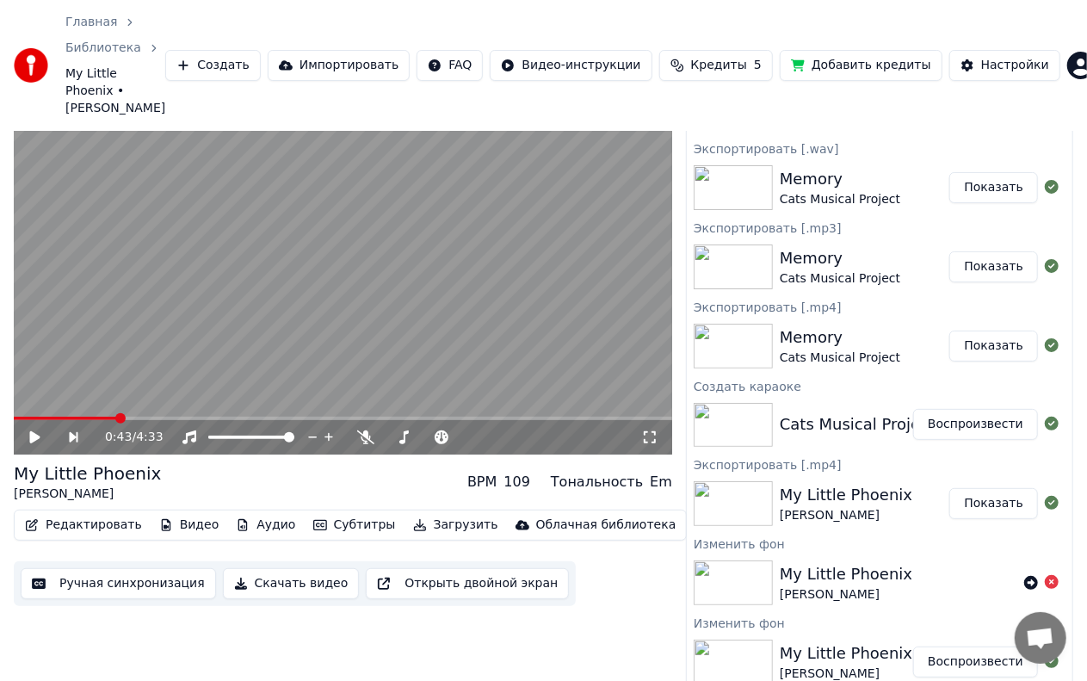
scroll to position [212, 0]
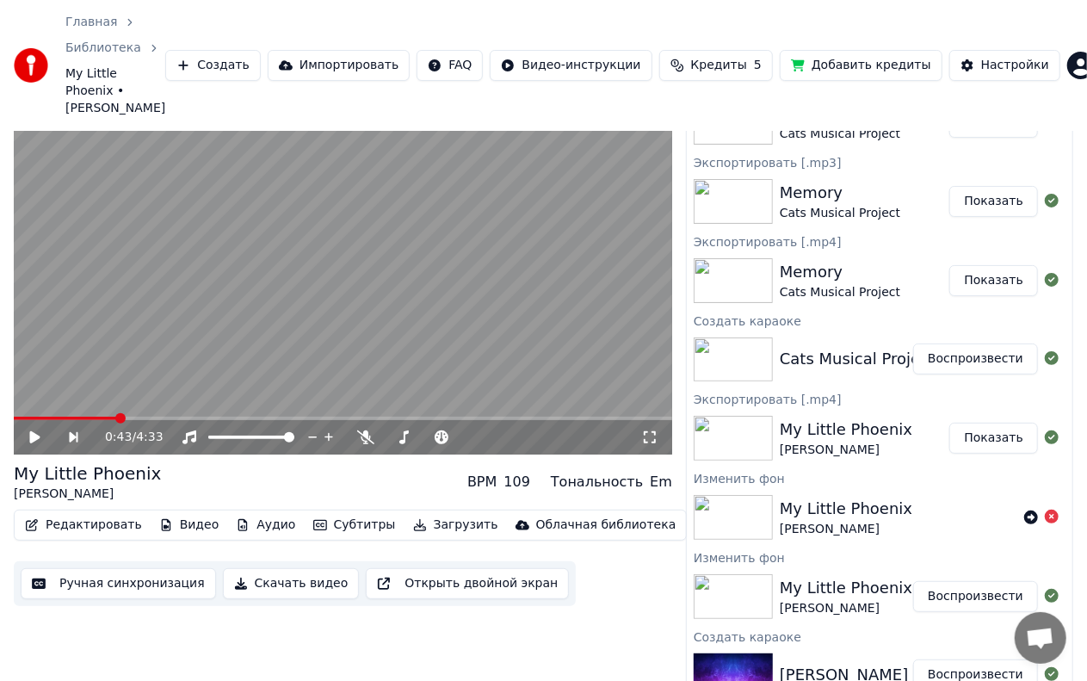
click at [434, 513] on button "Загрузить" at bounding box center [455, 525] width 99 height 24
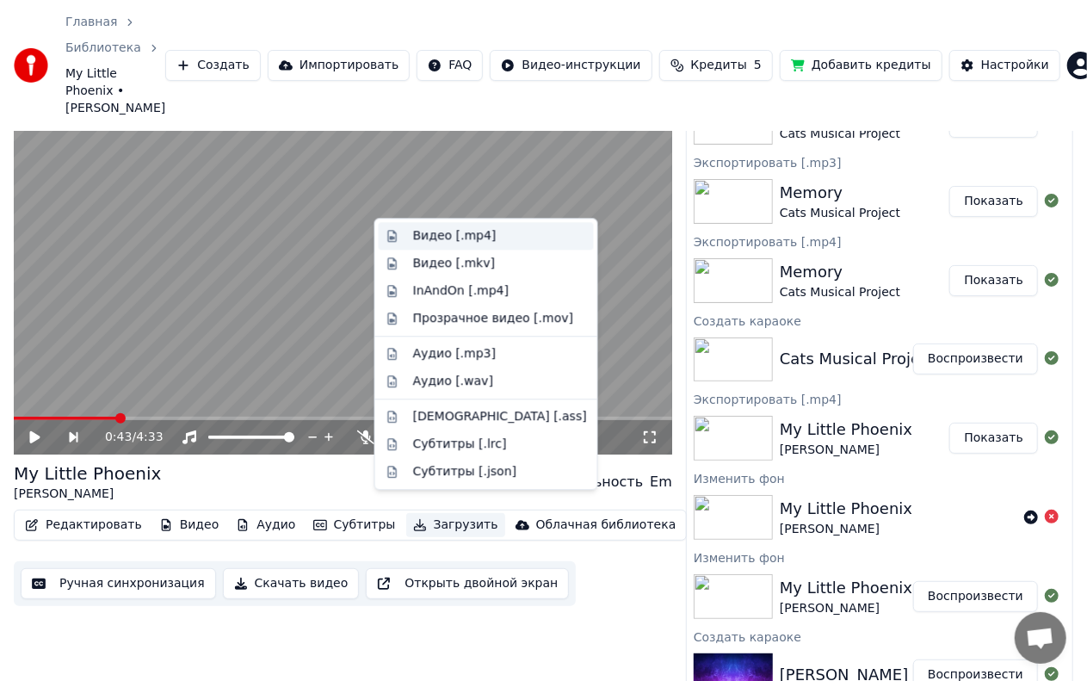
click at [487, 238] on div "Видео [.mp4]" at bounding box center [500, 235] width 174 height 17
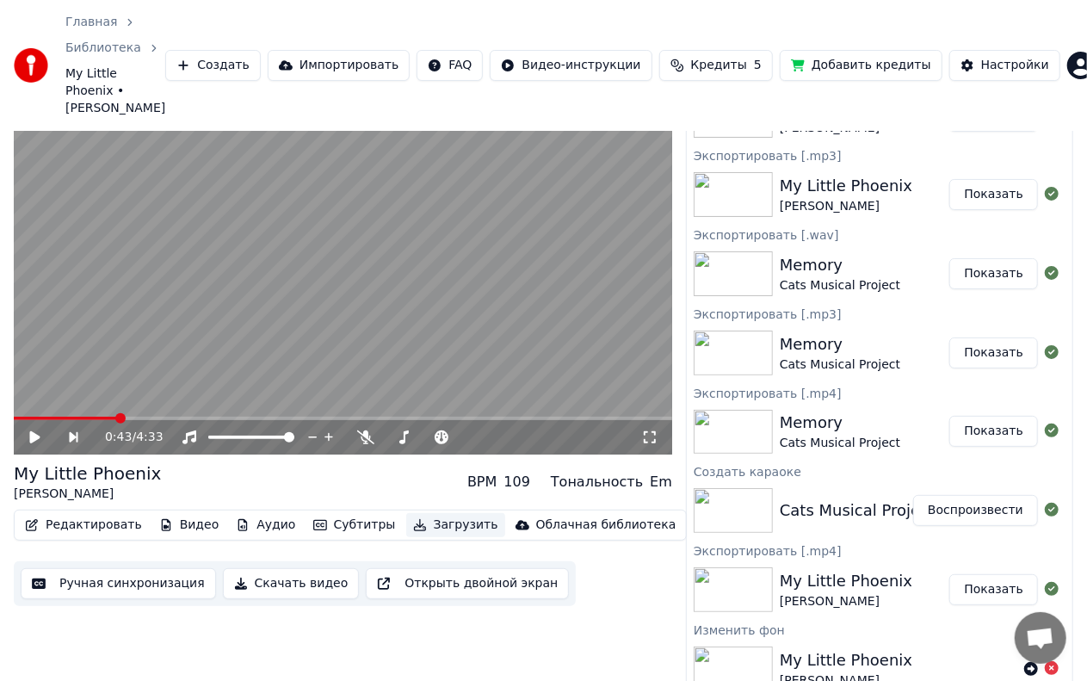
scroll to position [0, 0]
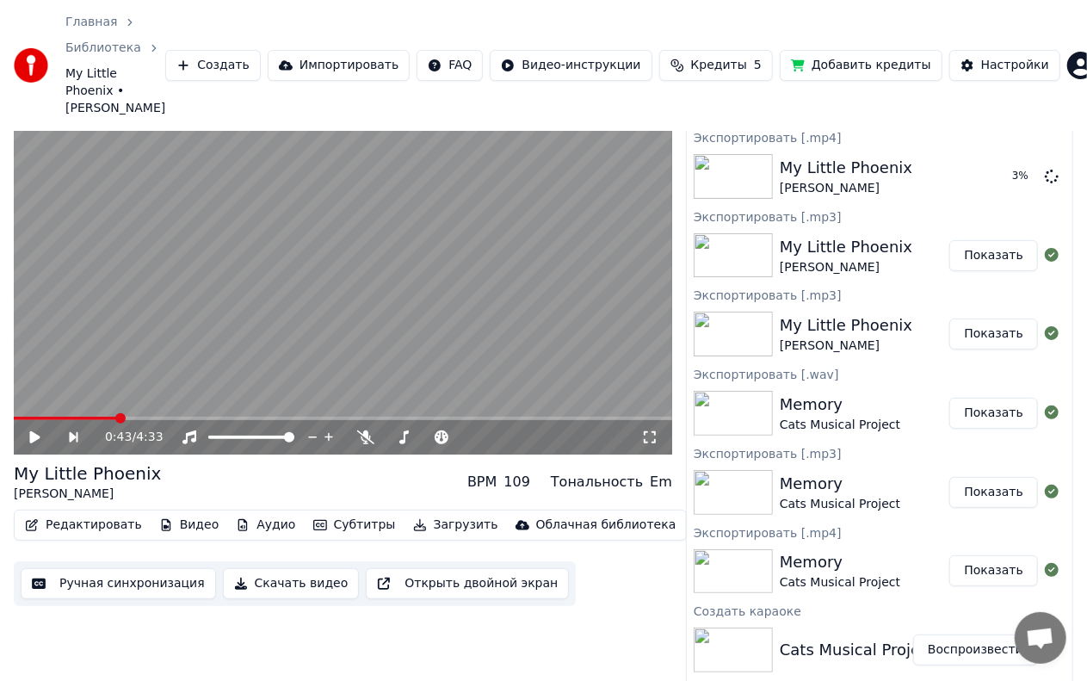
click at [847, 156] on div "My Little Phoenix" at bounding box center [846, 168] width 133 height 24
click at [1045, 169] on icon at bounding box center [1052, 176] width 14 height 14
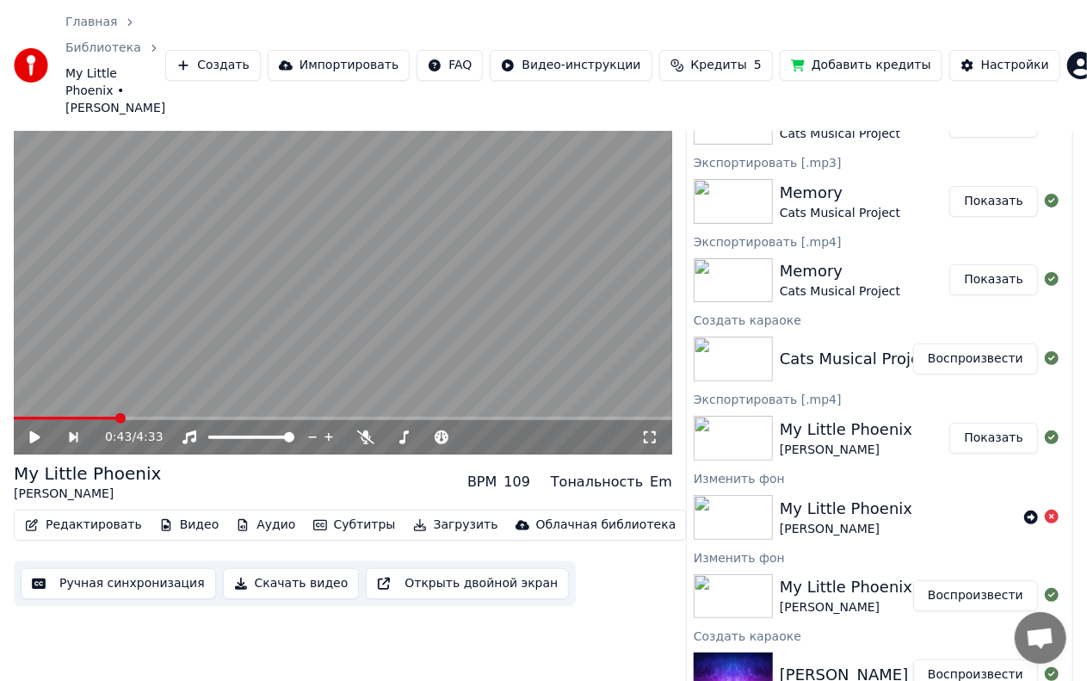
scroll to position [53, 0]
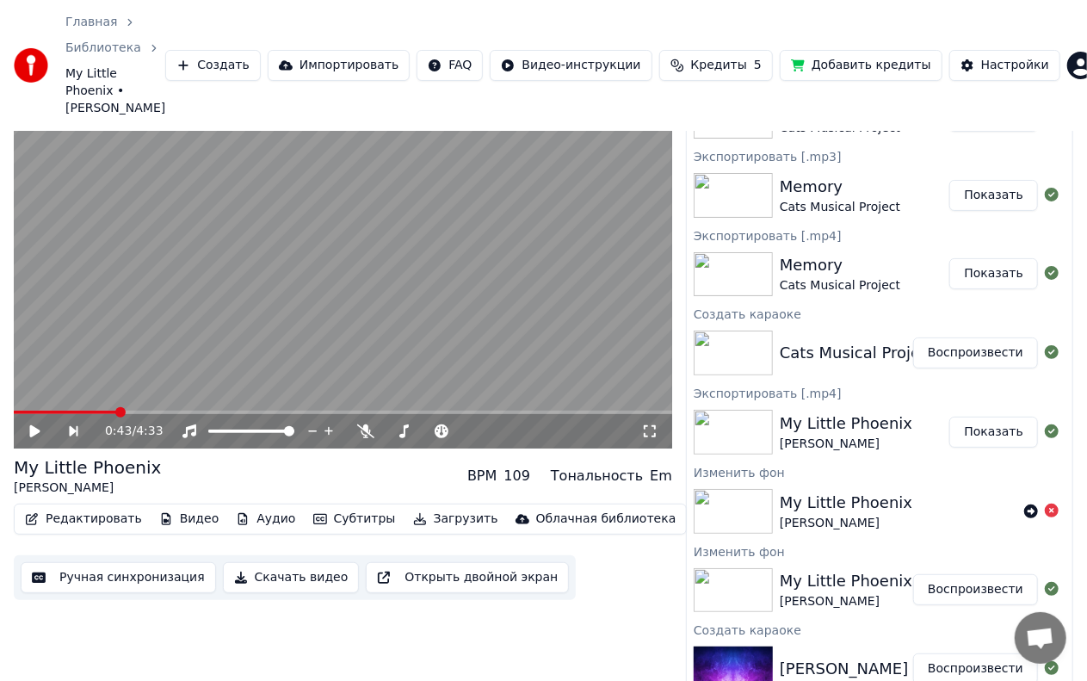
click at [985, 417] on button "Показать" at bounding box center [994, 432] width 89 height 31
click at [967, 421] on button "Показать" at bounding box center [994, 432] width 89 height 31
